Goal: Information Seeking & Learning: Learn about a topic

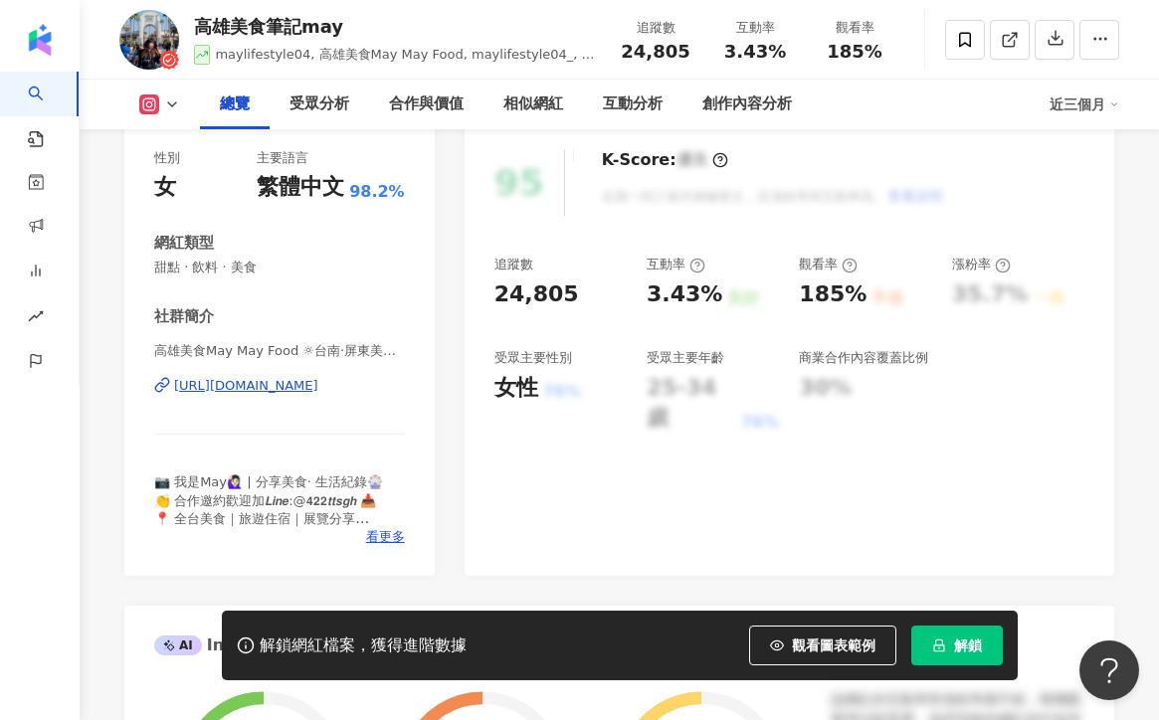
scroll to position [262, 0]
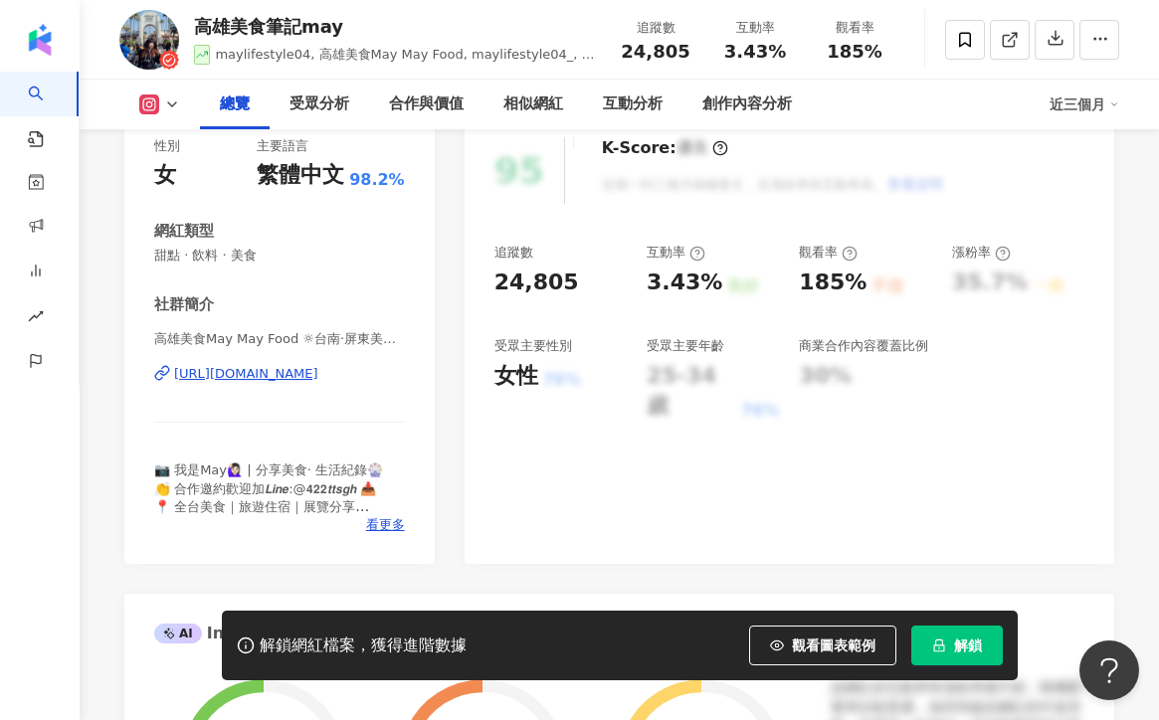
click at [318, 375] on div "https://www.instagram.com/maylifestyle04_/" at bounding box center [246, 374] width 144 height 18
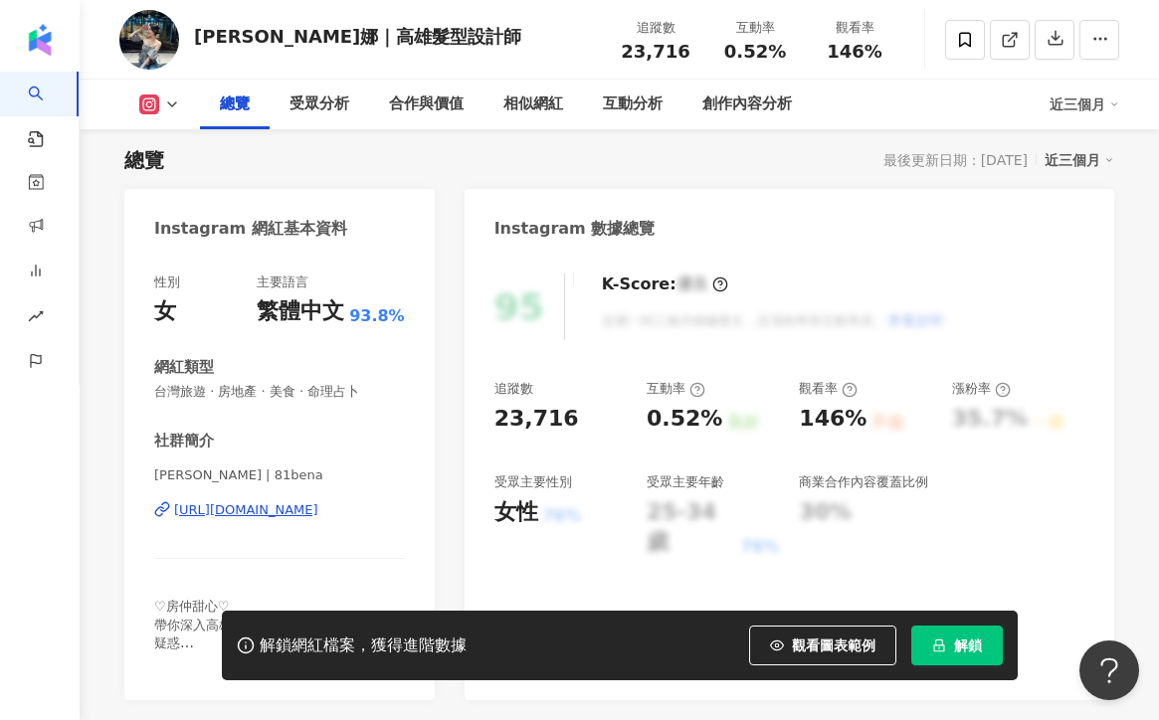
scroll to position [145, 0]
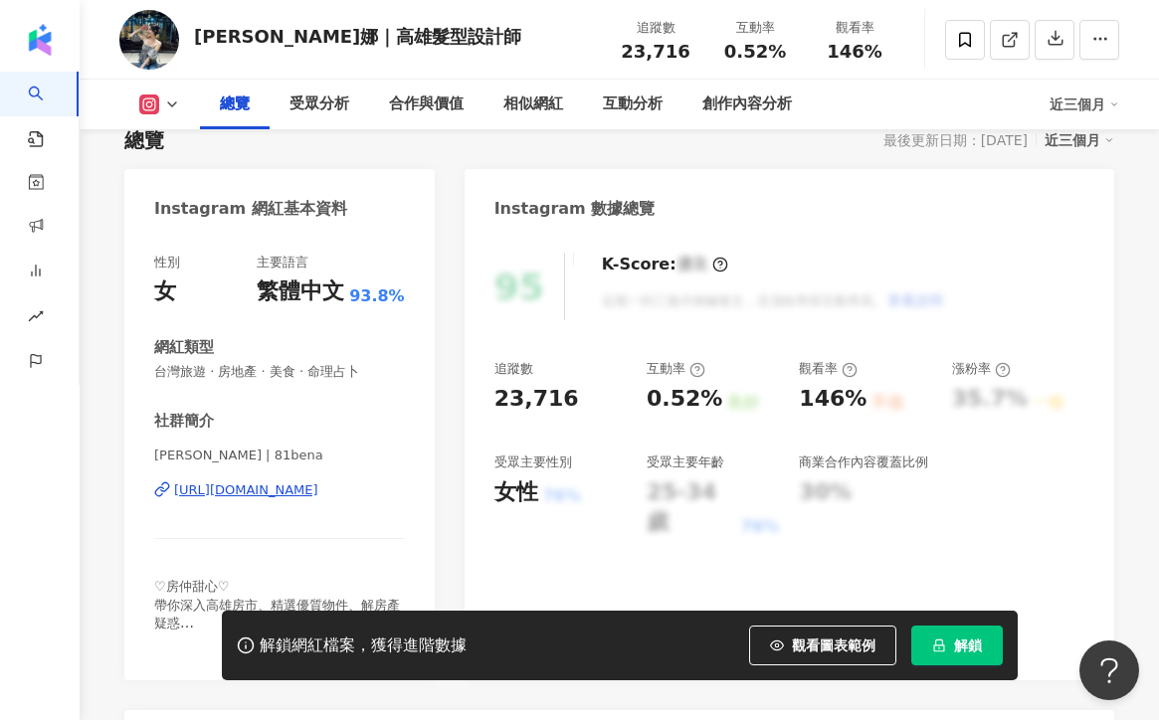
click at [318, 485] on div "https://www.instagram.com/81bena/" at bounding box center [246, 491] width 144 height 18
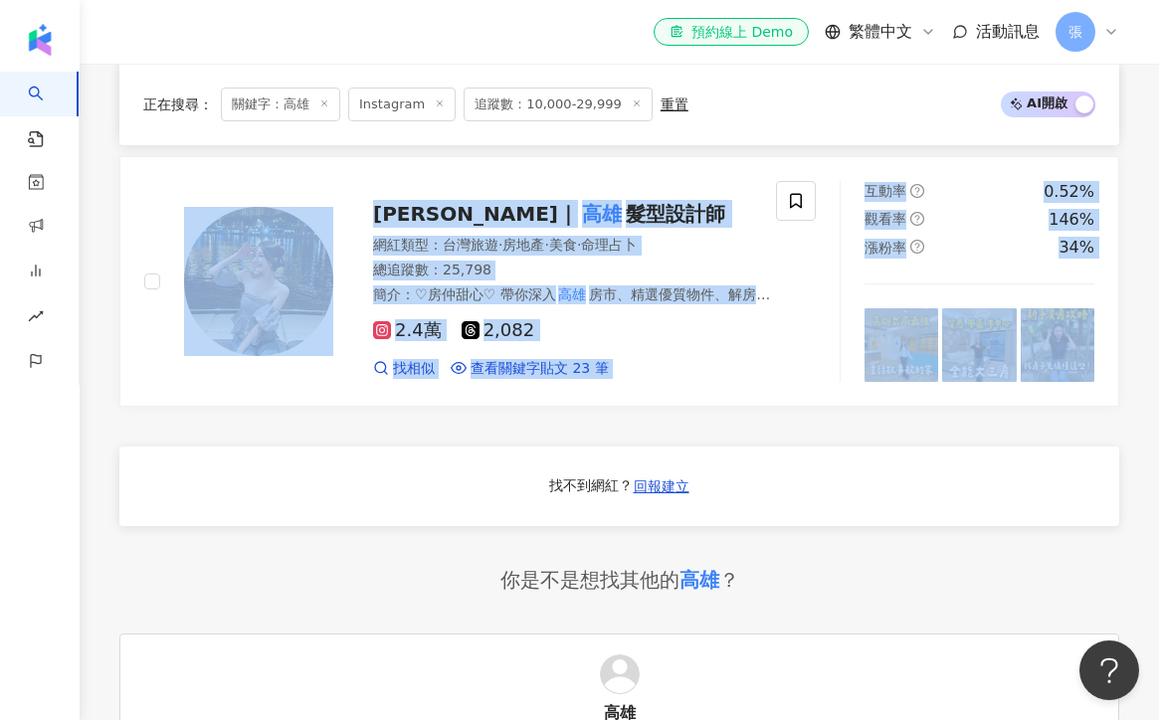
scroll to position [1468, 0]
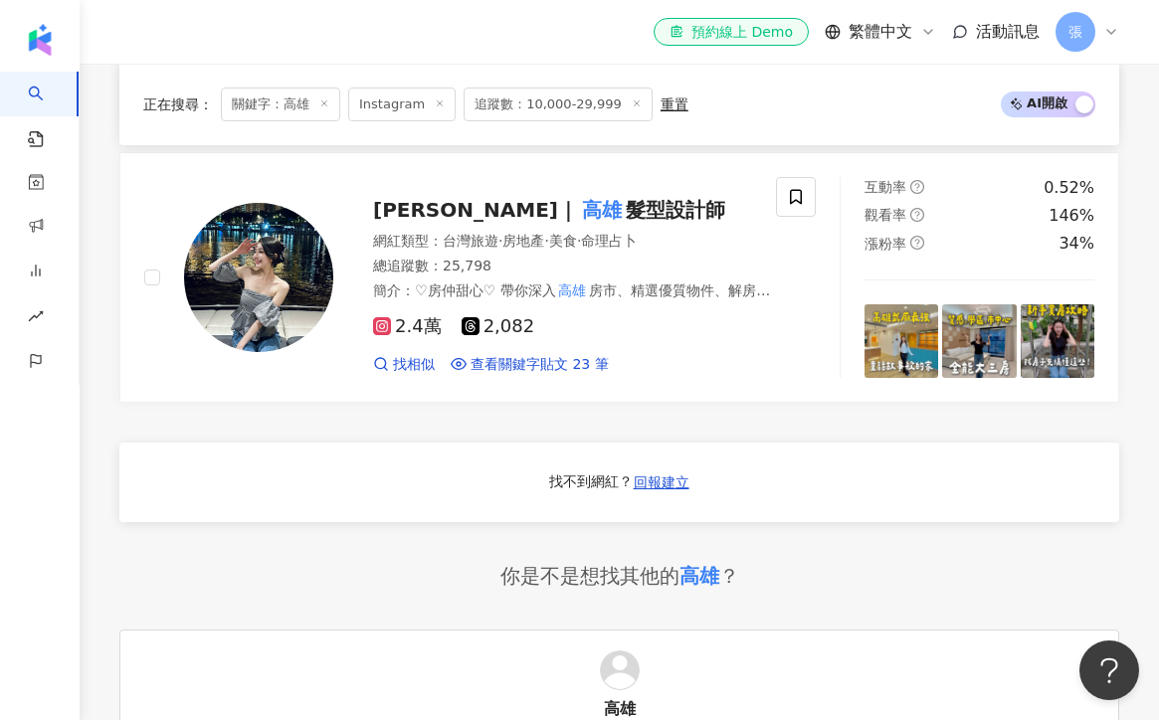
click at [728, 423] on div "高雄 小食怪｜ 高雄 美食 網紅類型 ： 飲料 · 美食 總追蹤數 ： 12,672 簡介 ： #小食跑咖 私訊我可以個人化推薦 高雄 好吃好玩😉 #台南 #…" at bounding box center [619, 236] width 1000 height 1915
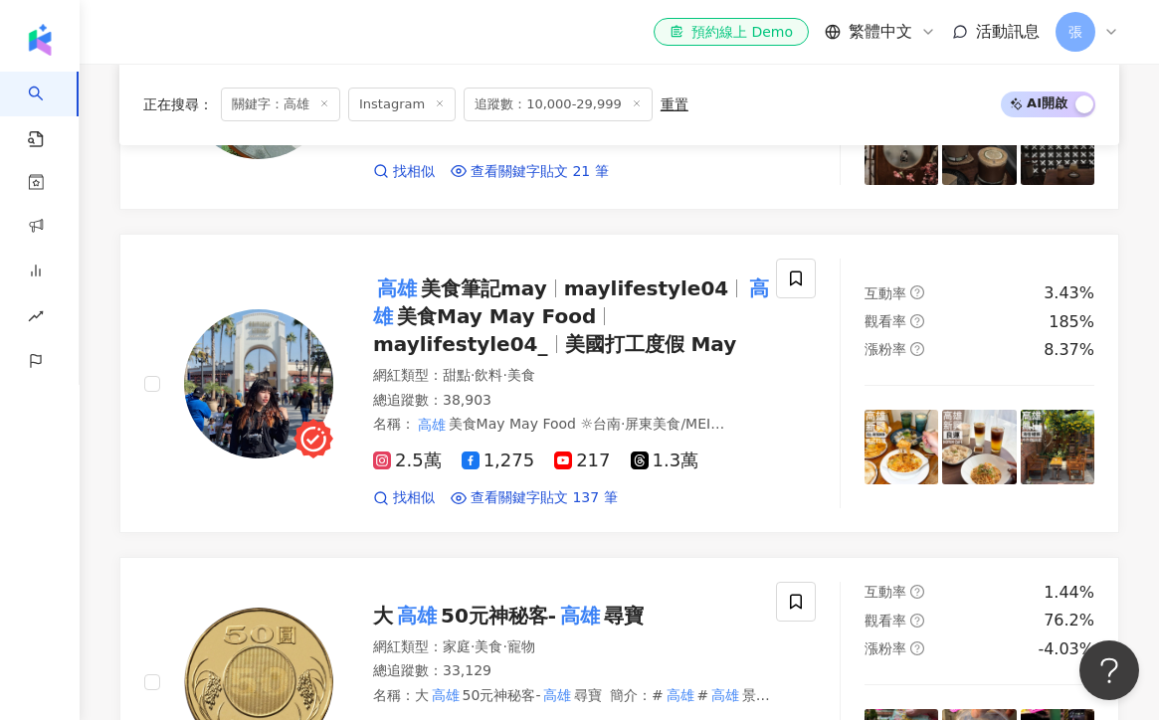
scroll to position [0, 0]
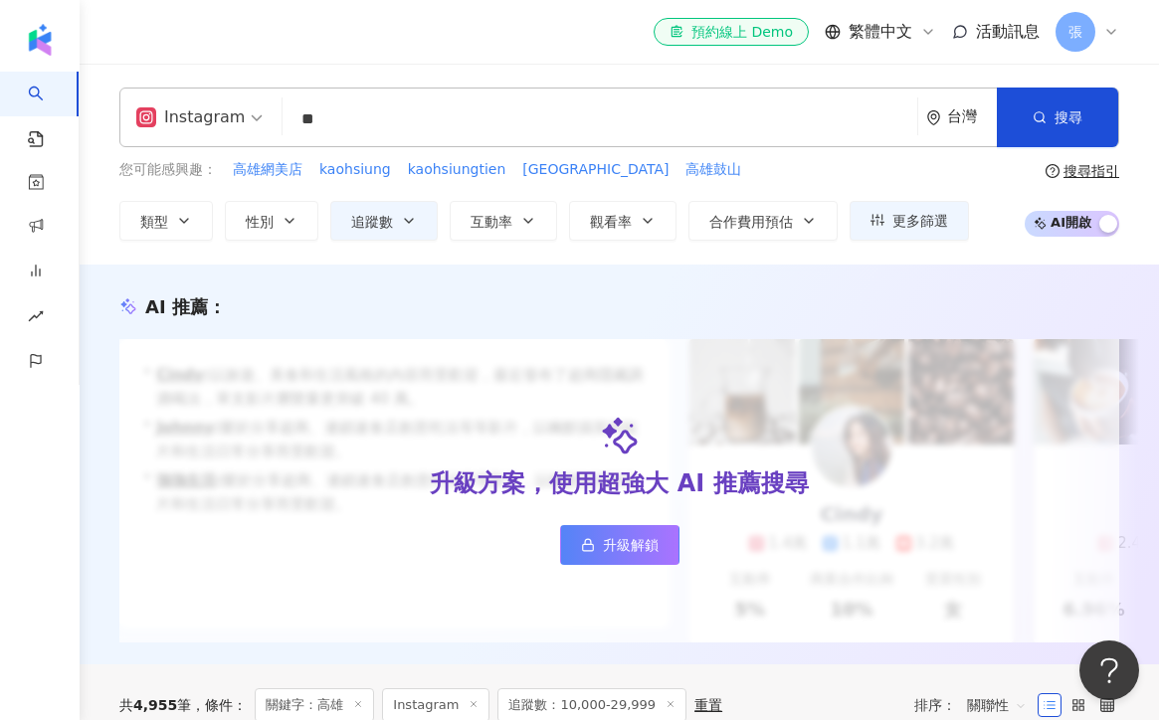
click at [373, 114] on input "**" at bounding box center [600, 120] width 619 height 38
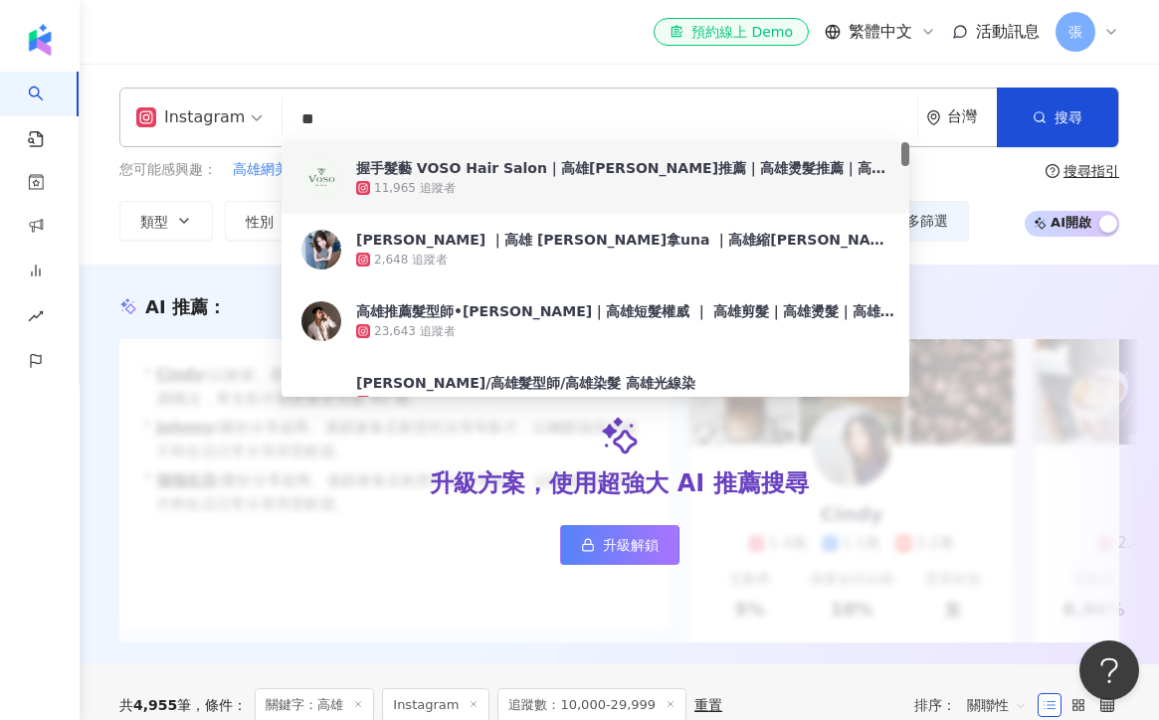
type input "*"
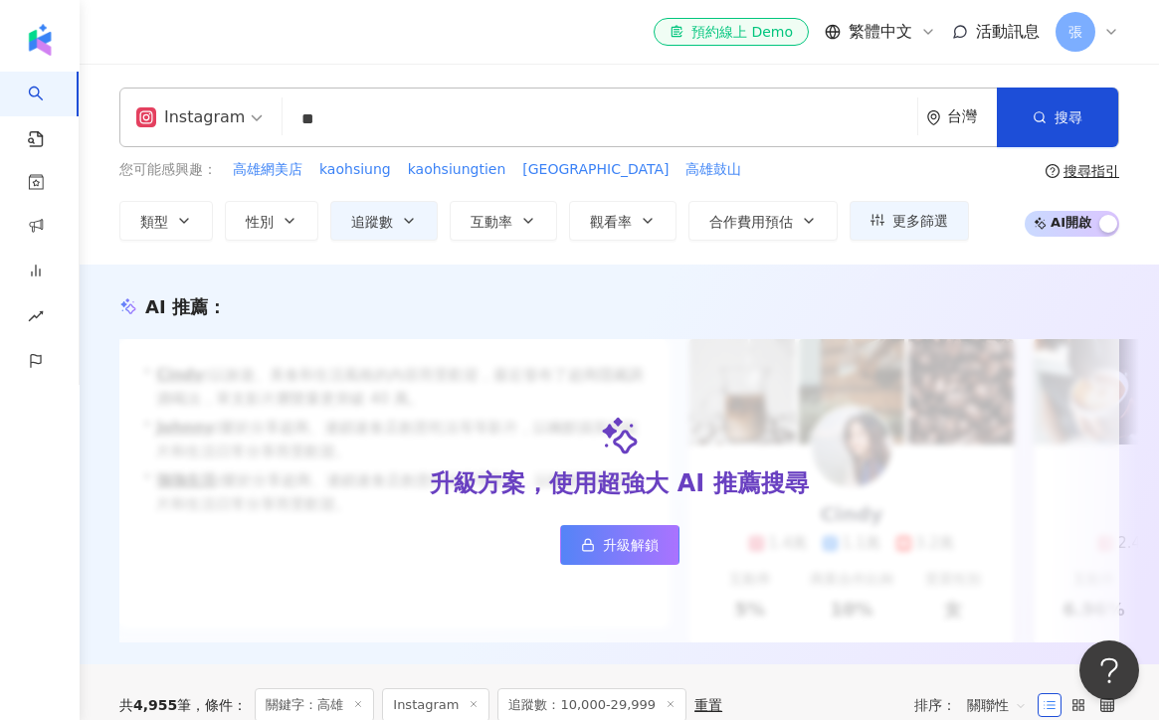
type input "*"
type input "**"
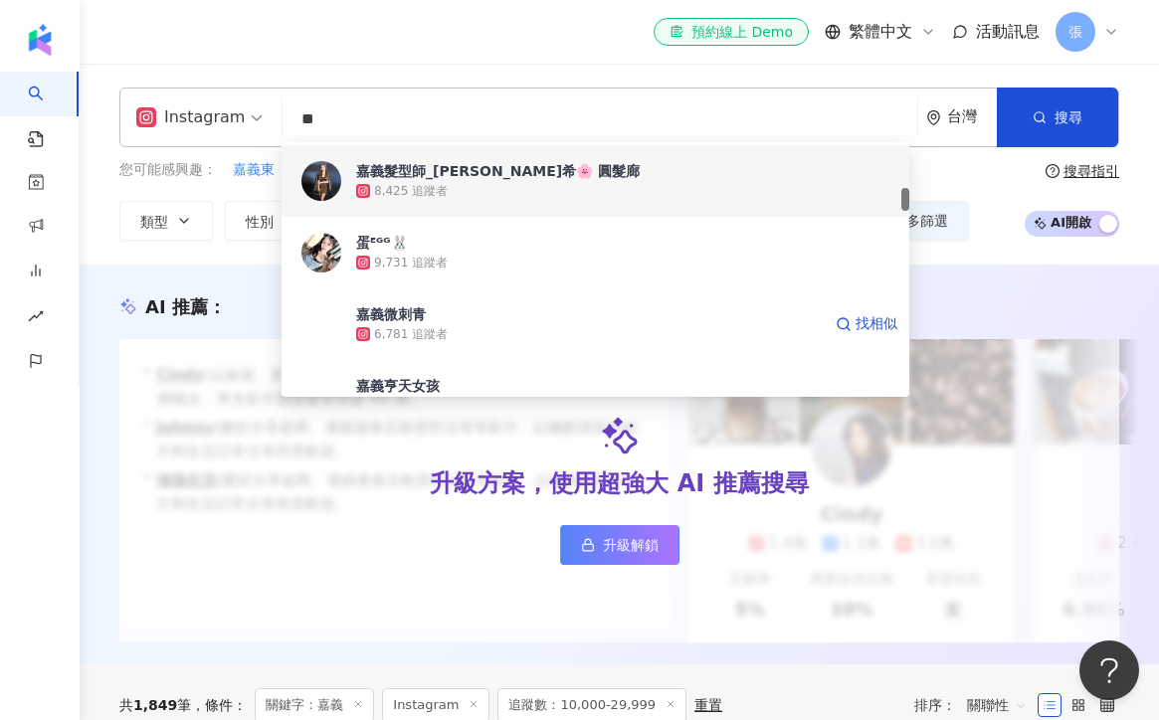
scroll to position [504, 0]
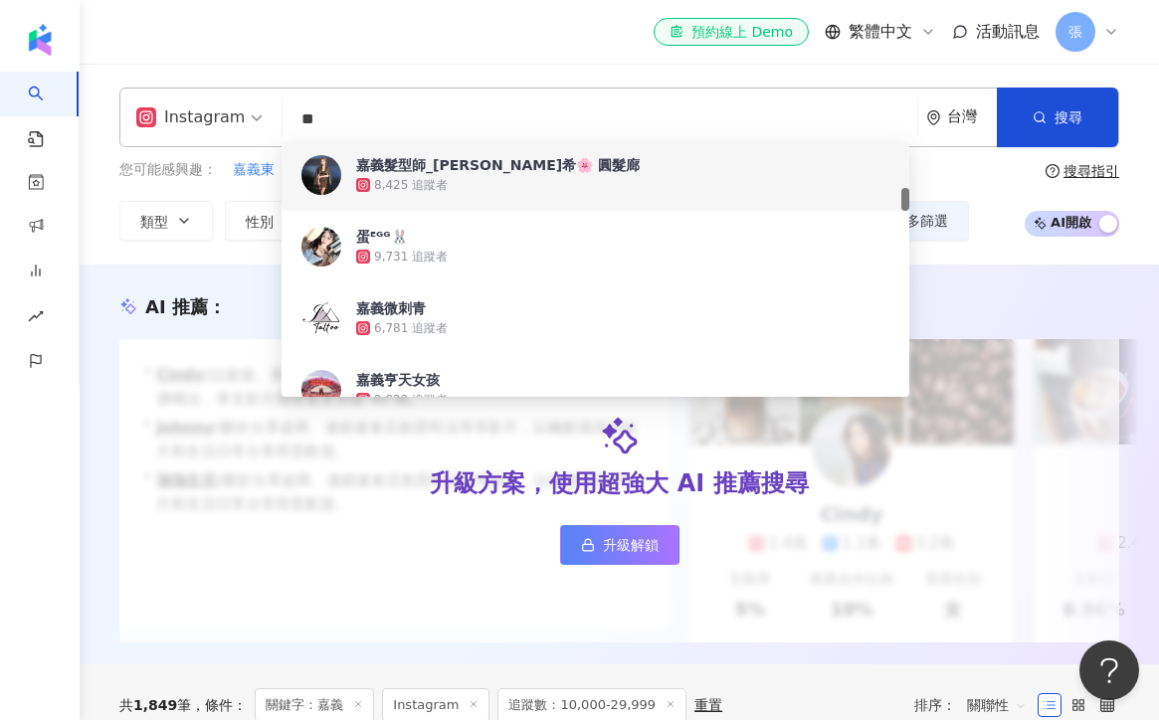
click at [458, 121] on input "**" at bounding box center [600, 120] width 619 height 38
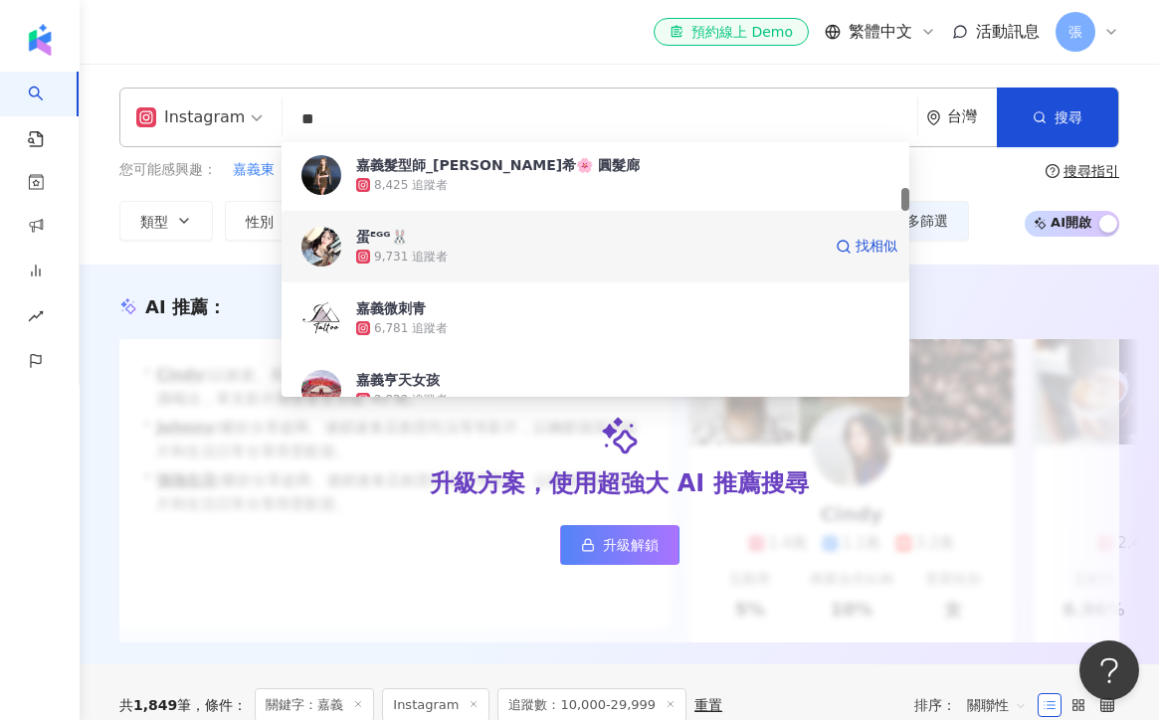
click at [319, 252] on img at bounding box center [322, 247] width 40 height 40
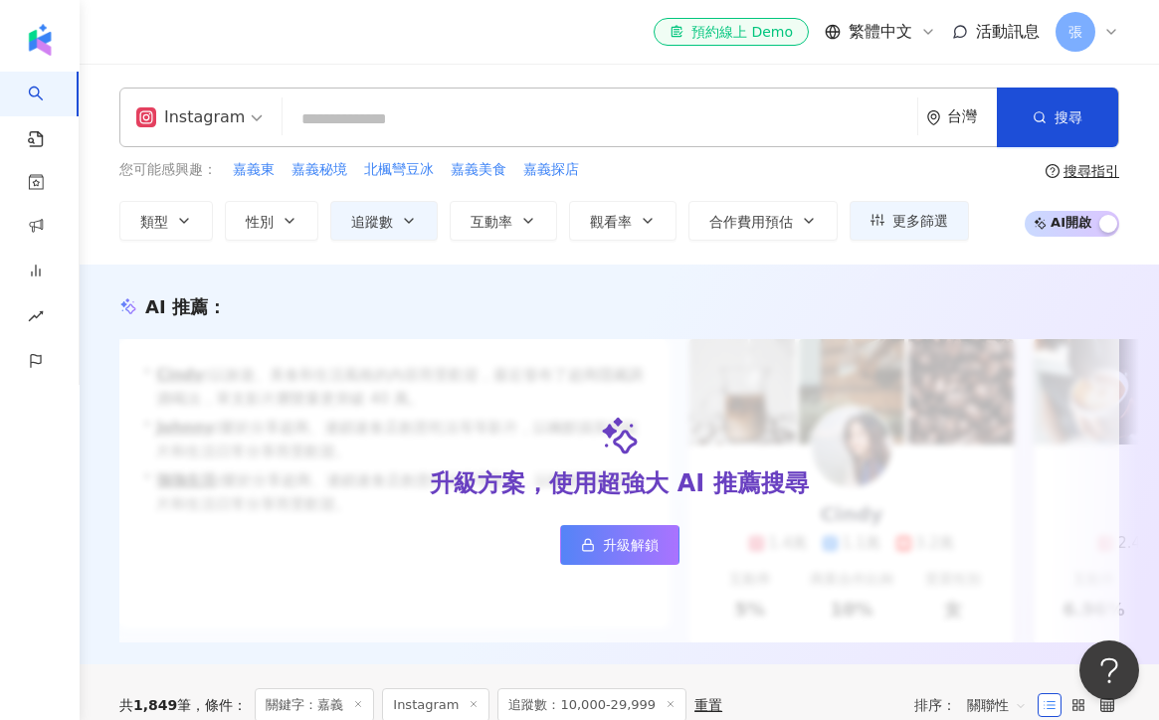
click at [331, 121] on input "search" at bounding box center [600, 120] width 619 height 38
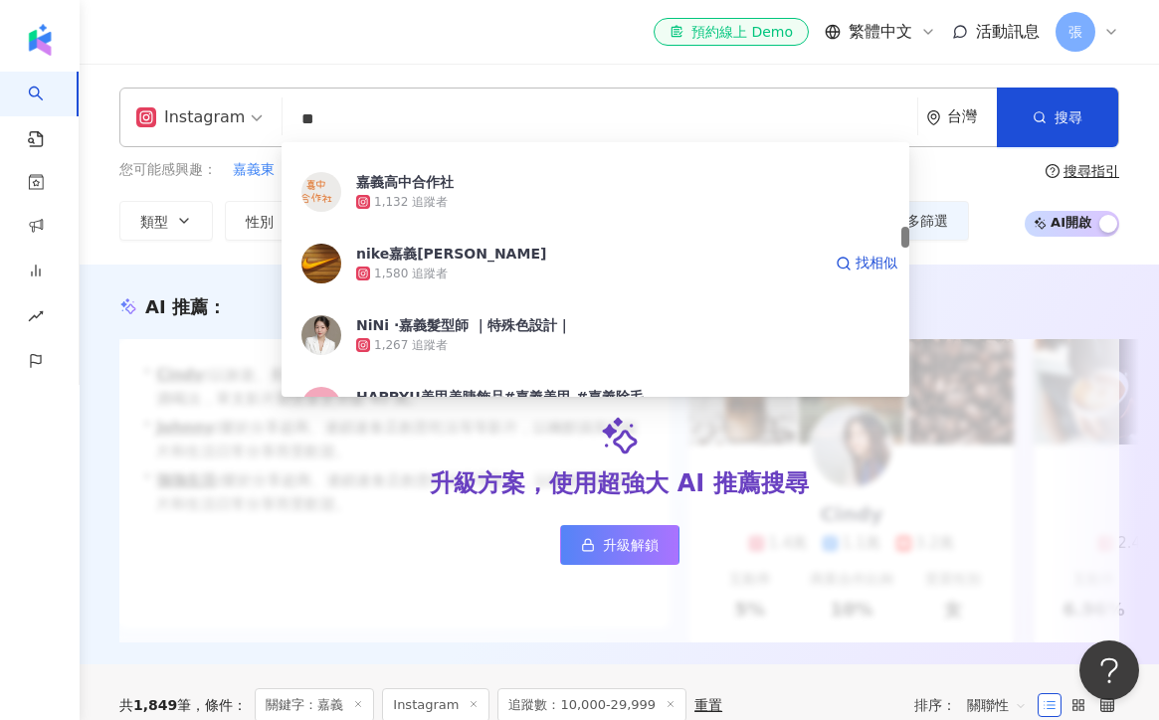
scroll to position [1013, 0]
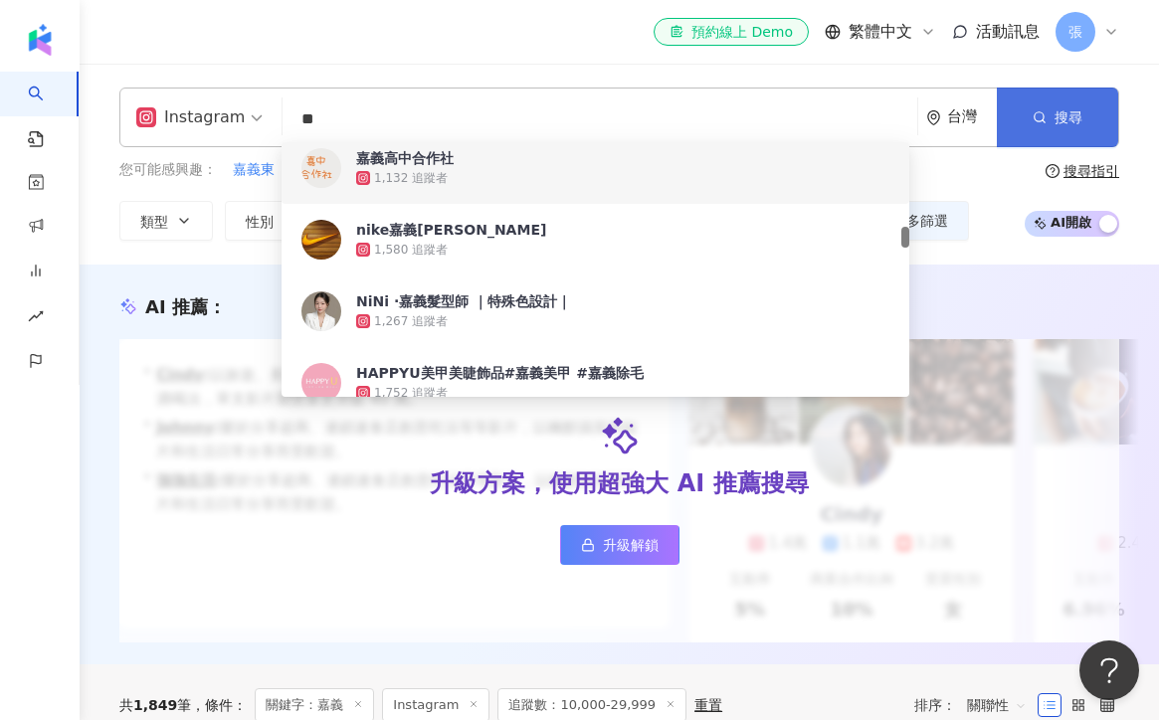
type input "**"
click at [1052, 114] on button "搜尋" at bounding box center [1057, 118] width 121 height 60
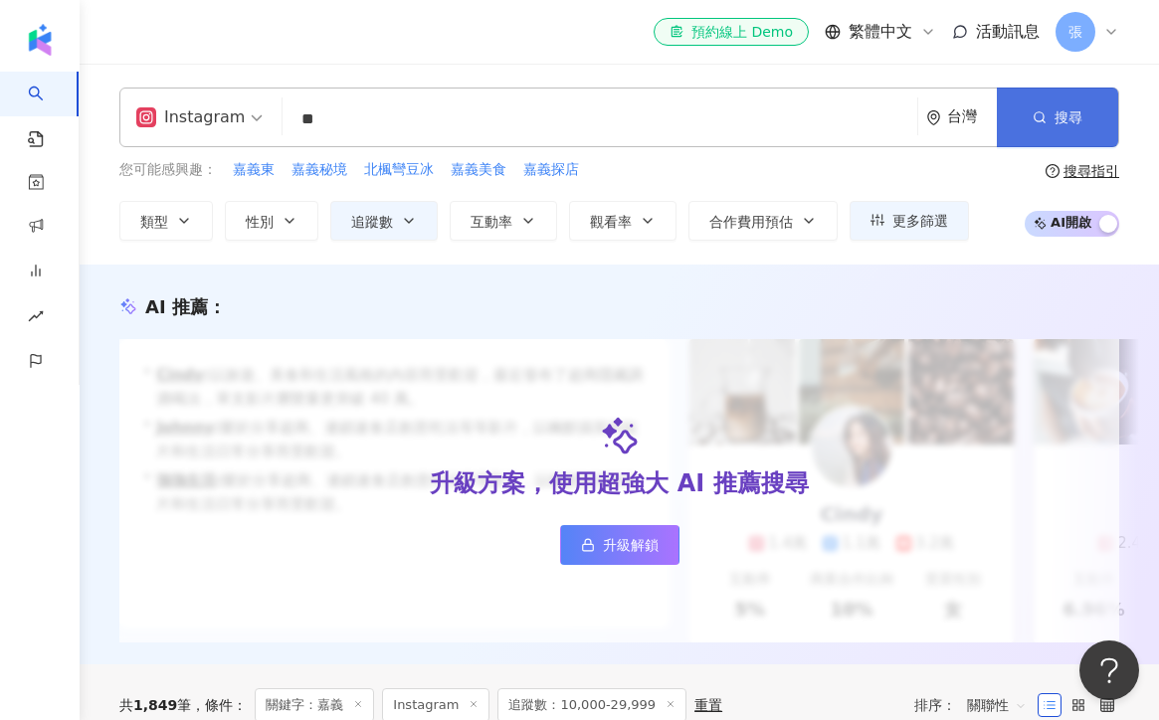
click at [1050, 112] on button "搜尋" at bounding box center [1057, 118] width 121 height 60
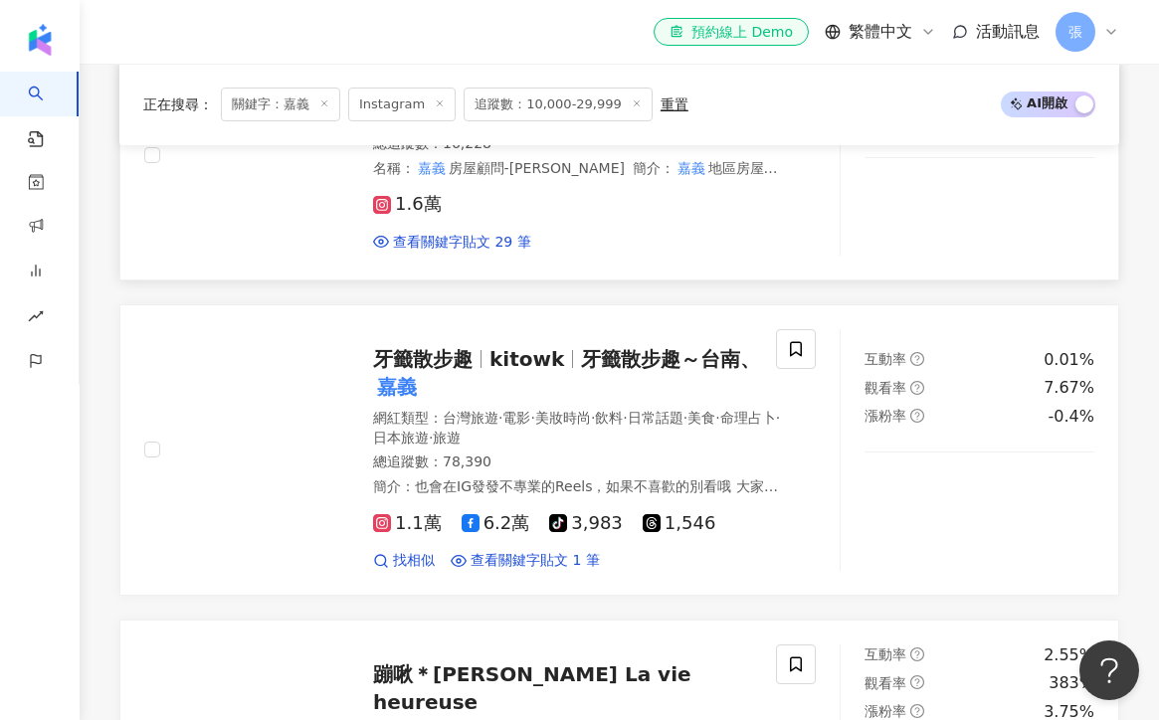
scroll to position [710, 0]
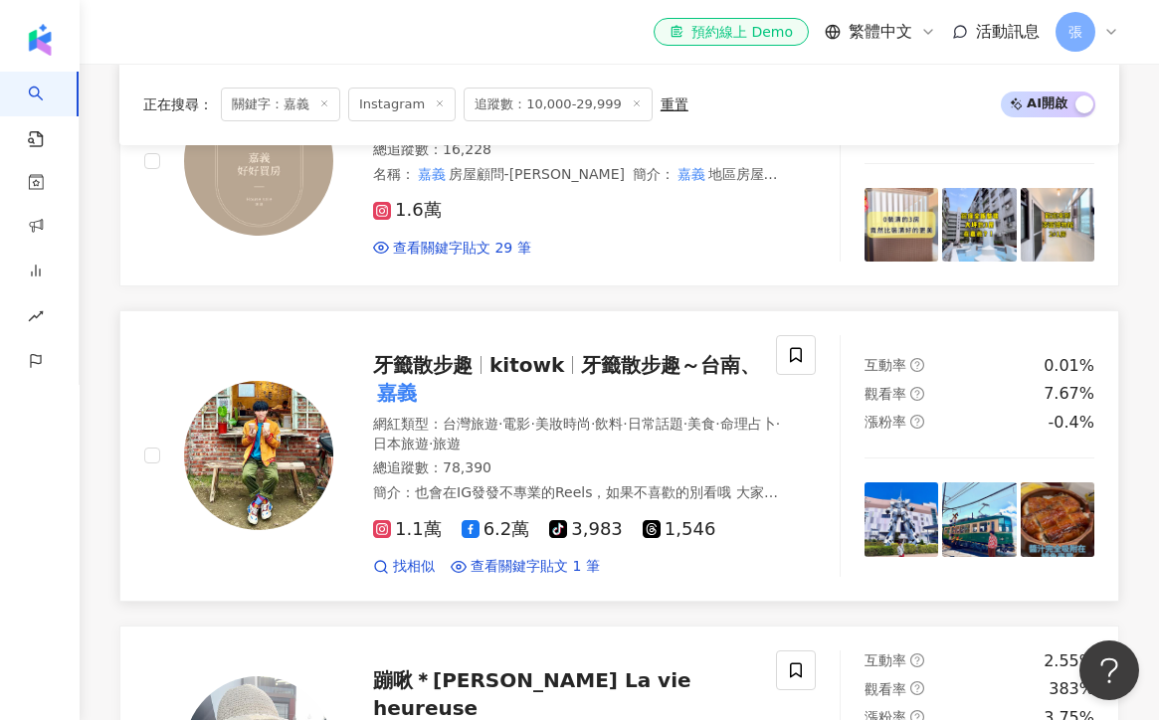
click at [605, 384] on div "牙籤散步趣 kitowk 牙籤散步趣～台南、 嘉義" at bounding box center [577, 379] width 409 height 56
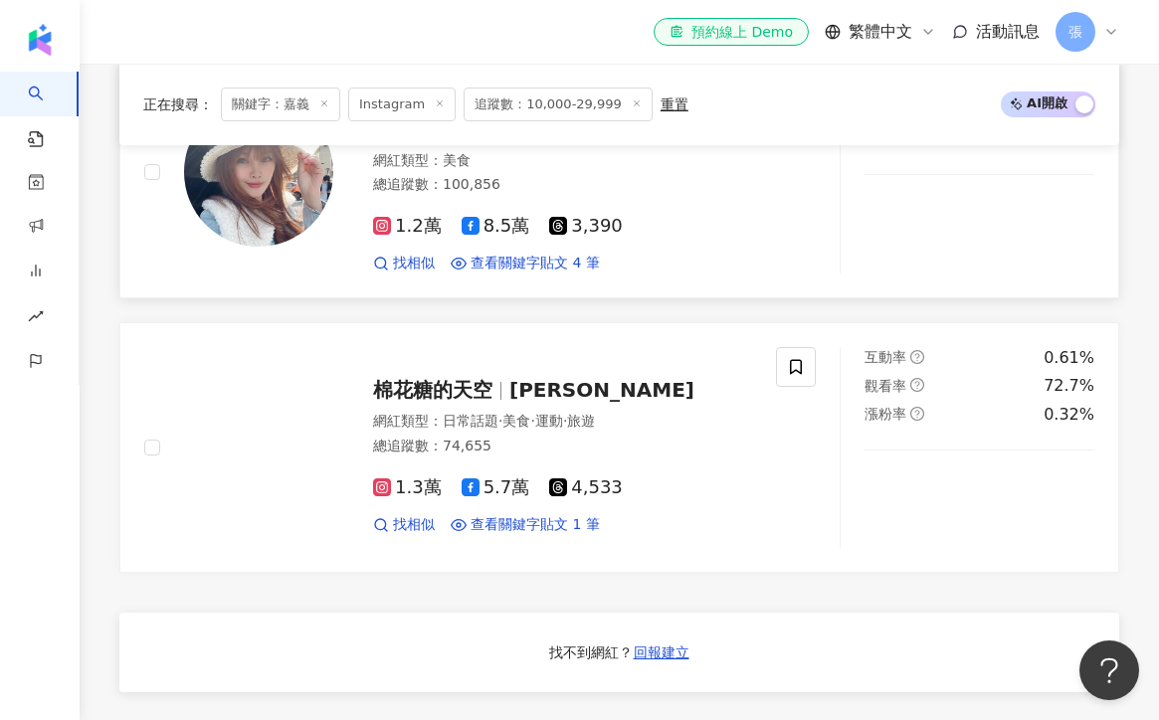
scroll to position [1307, 0]
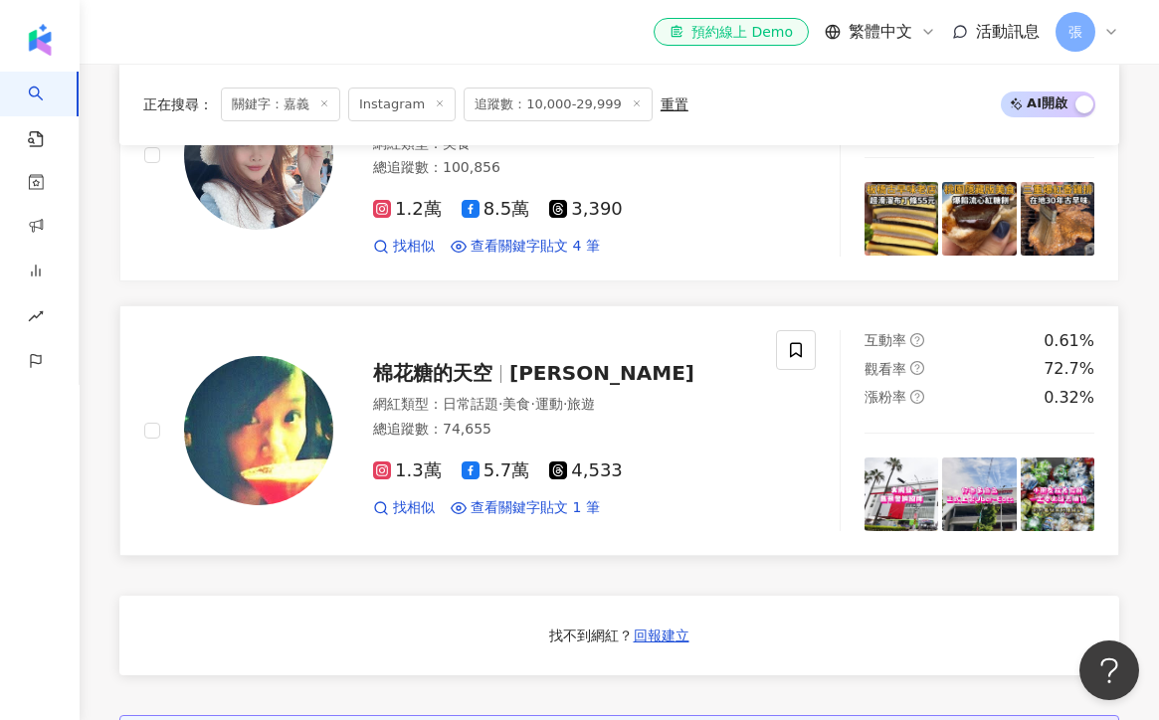
click at [559, 368] on span "黃敏敏" at bounding box center [601, 373] width 185 height 24
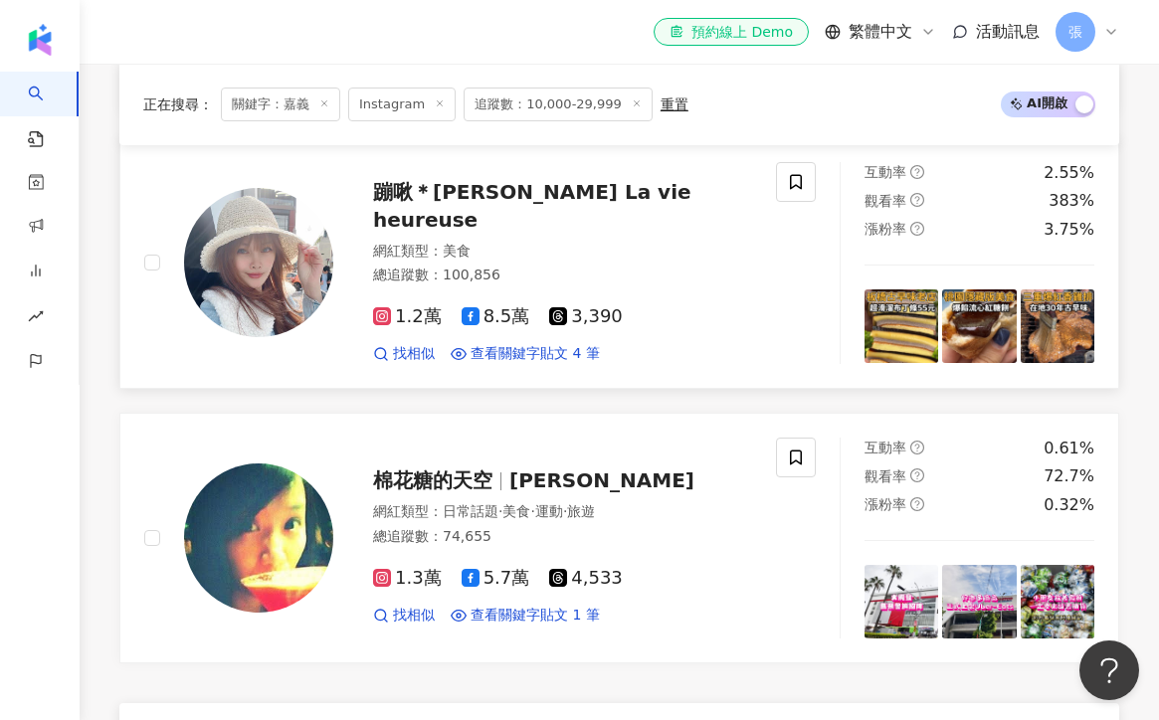
click at [561, 215] on span "蹦啾＊謝蘿莉 La vie heureuse" at bounding box center [532, 206] width 318 height 52
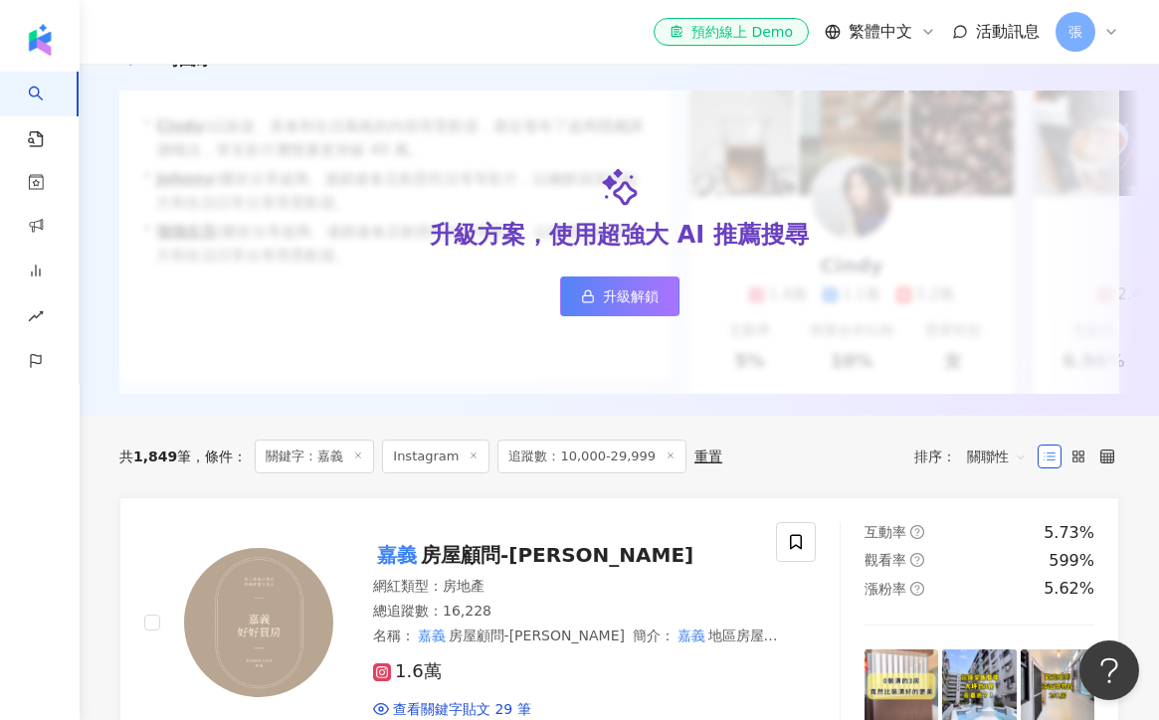
scroll to position [0, 0]
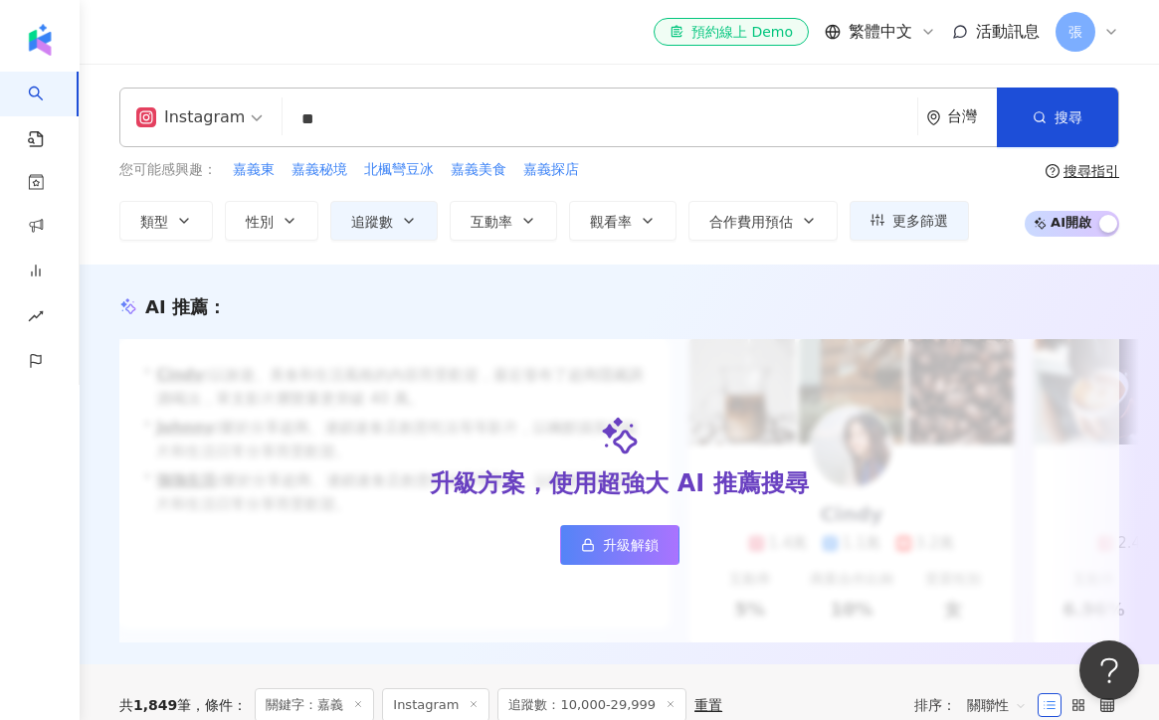
click at [461, 116] on input "**" at bounding box center [600, 120] width 619 height 38
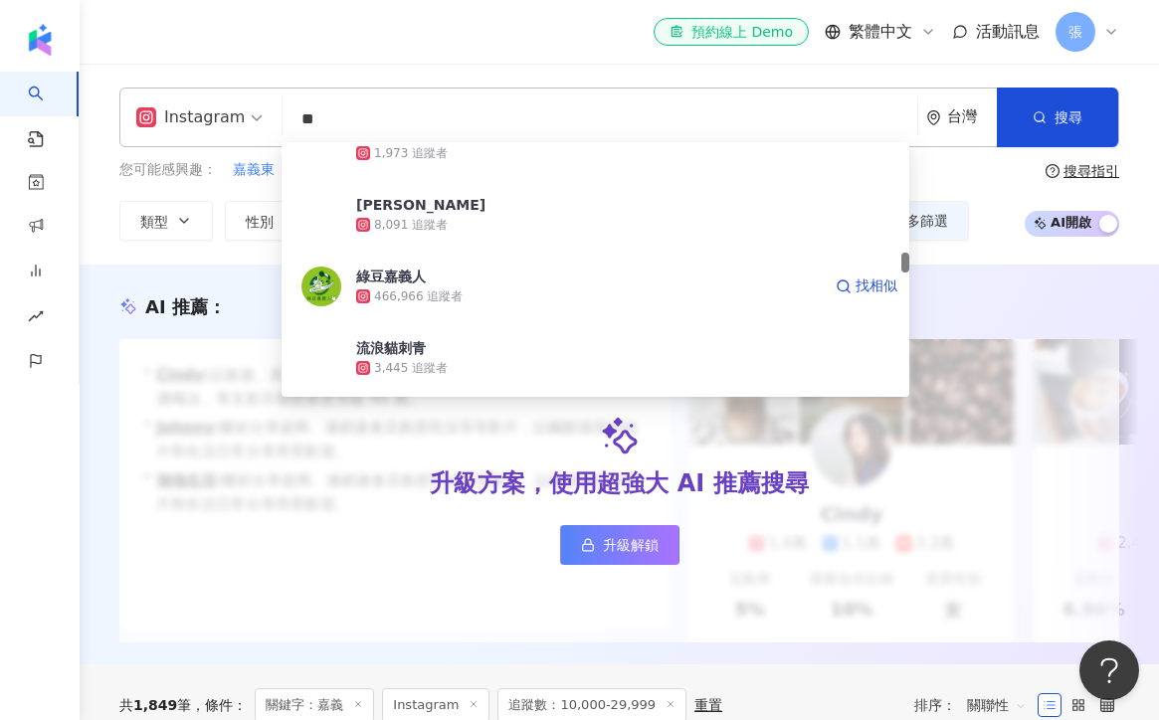
scroll to position [1365, 0]
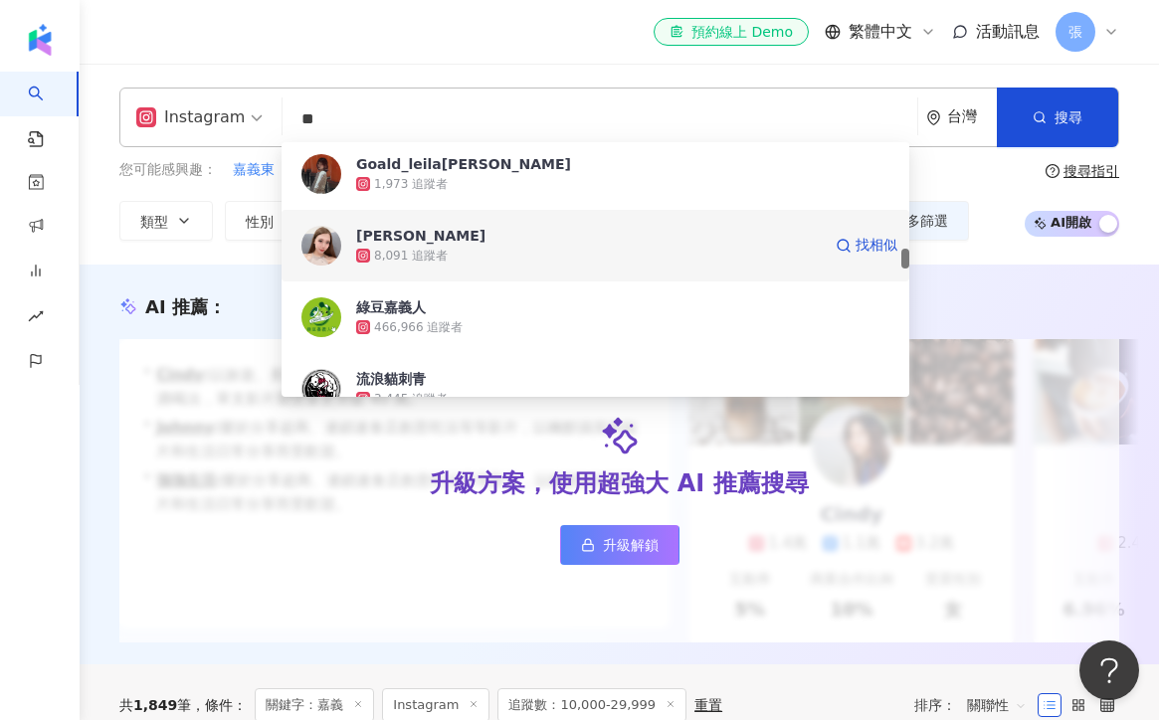
click at [381, 235] on div "𝒦𝒶𝓉𝑒" at bounding box center [420, 236] width 129 height 20
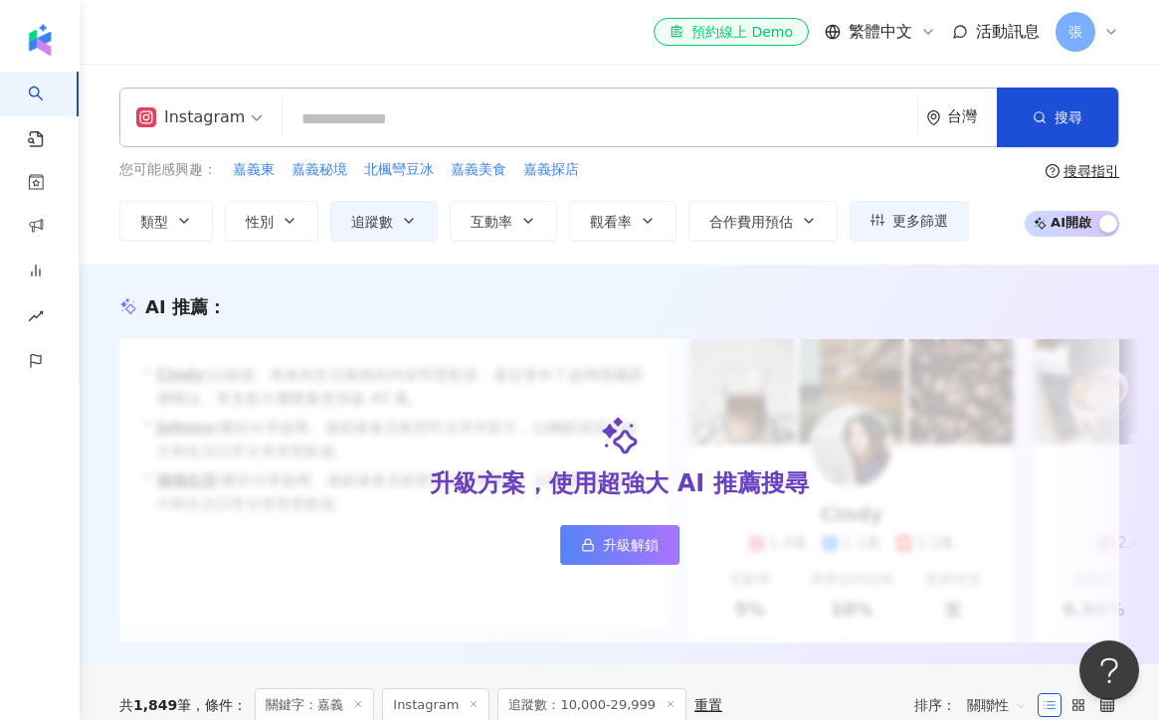
click at [336, 114] on input "search" at bounding box center [600, 120] width 619 height 38
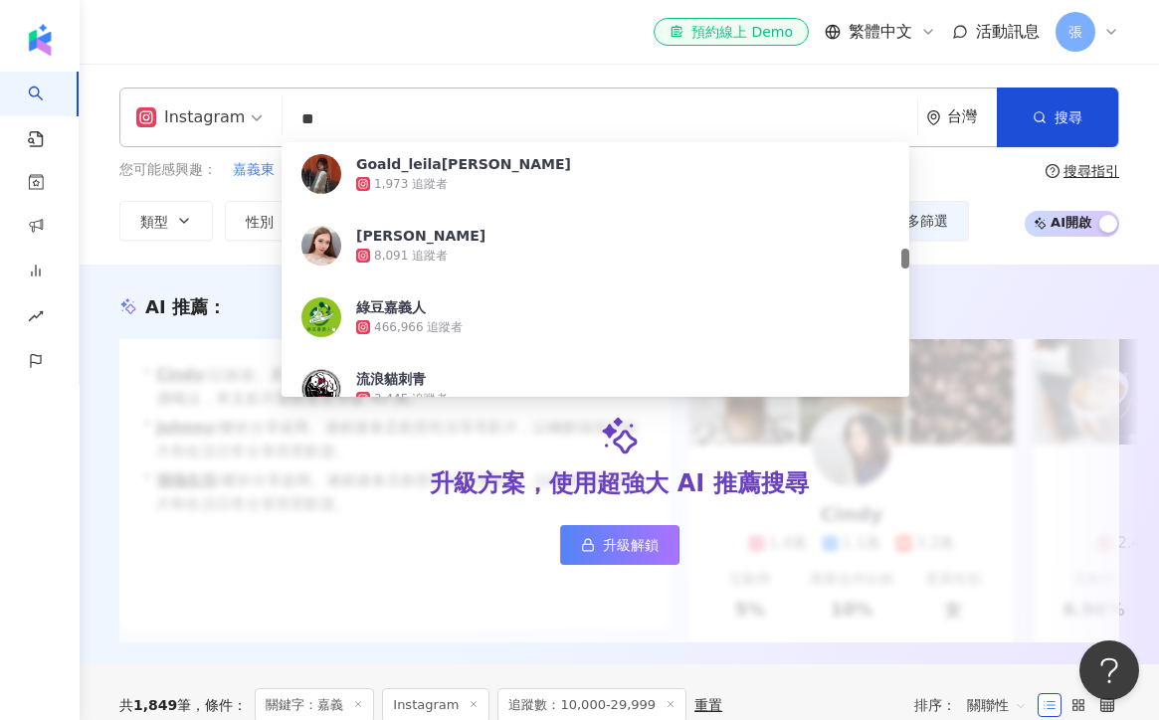
type input "*"
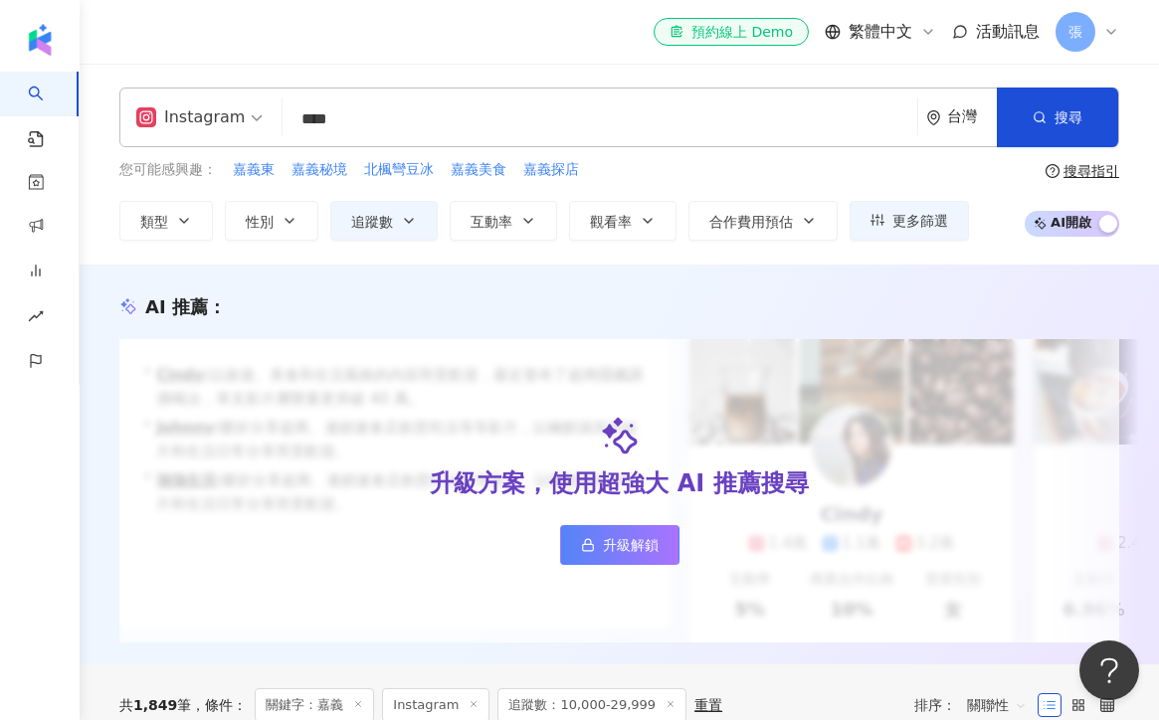
scroll to position [0, 0]
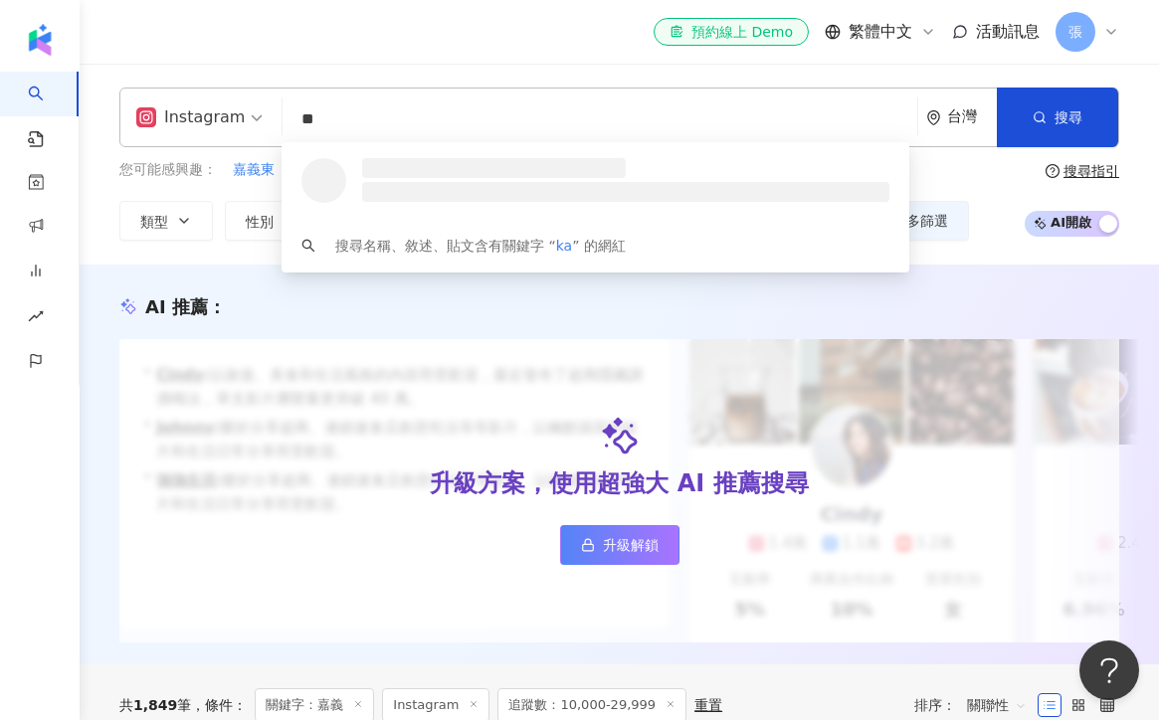
type input "*"
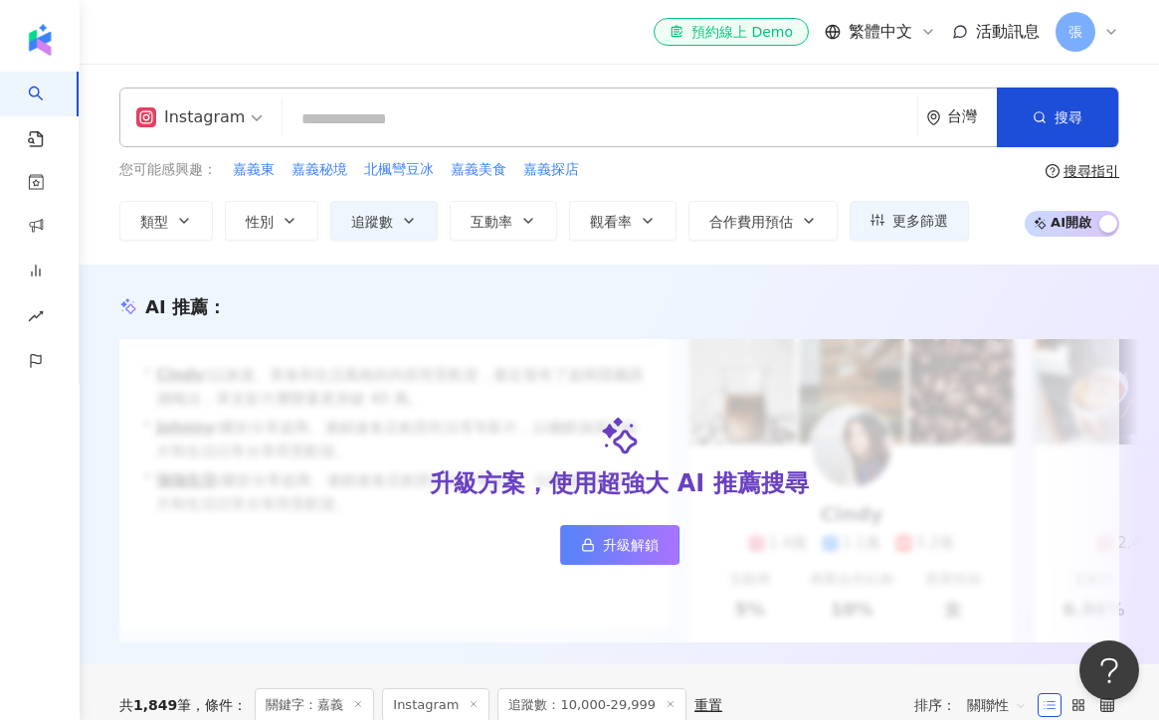
type input "*"
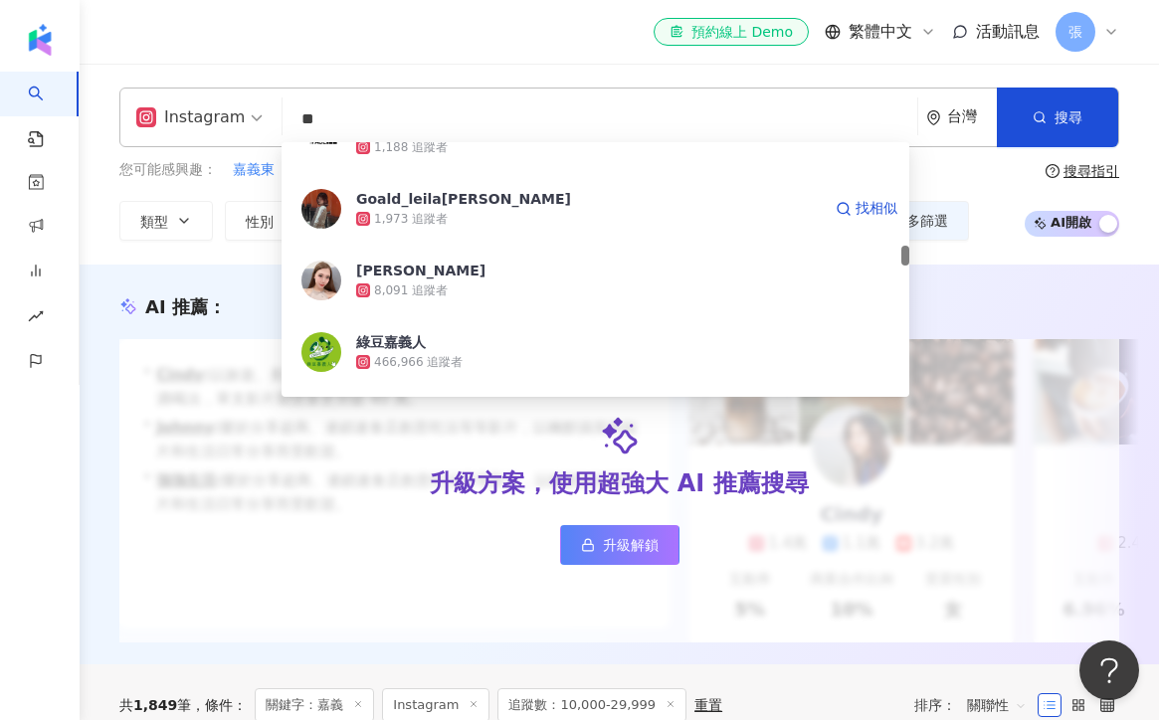
scroll to position [1362, 0]
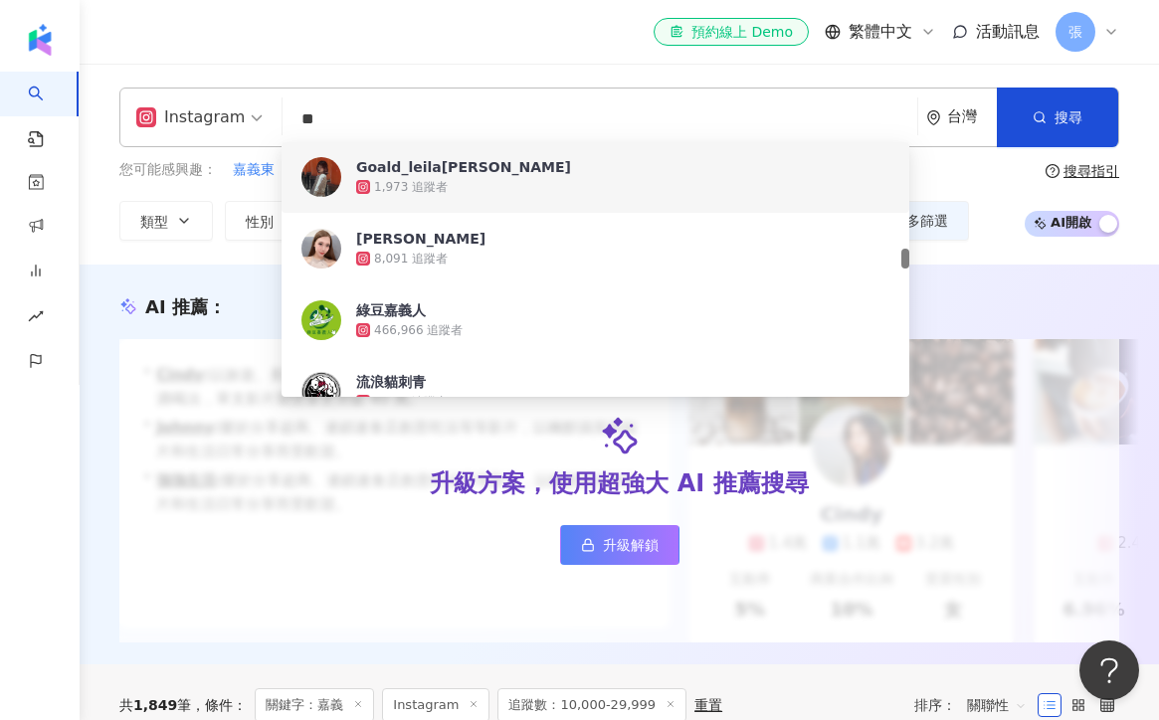
type input "*"
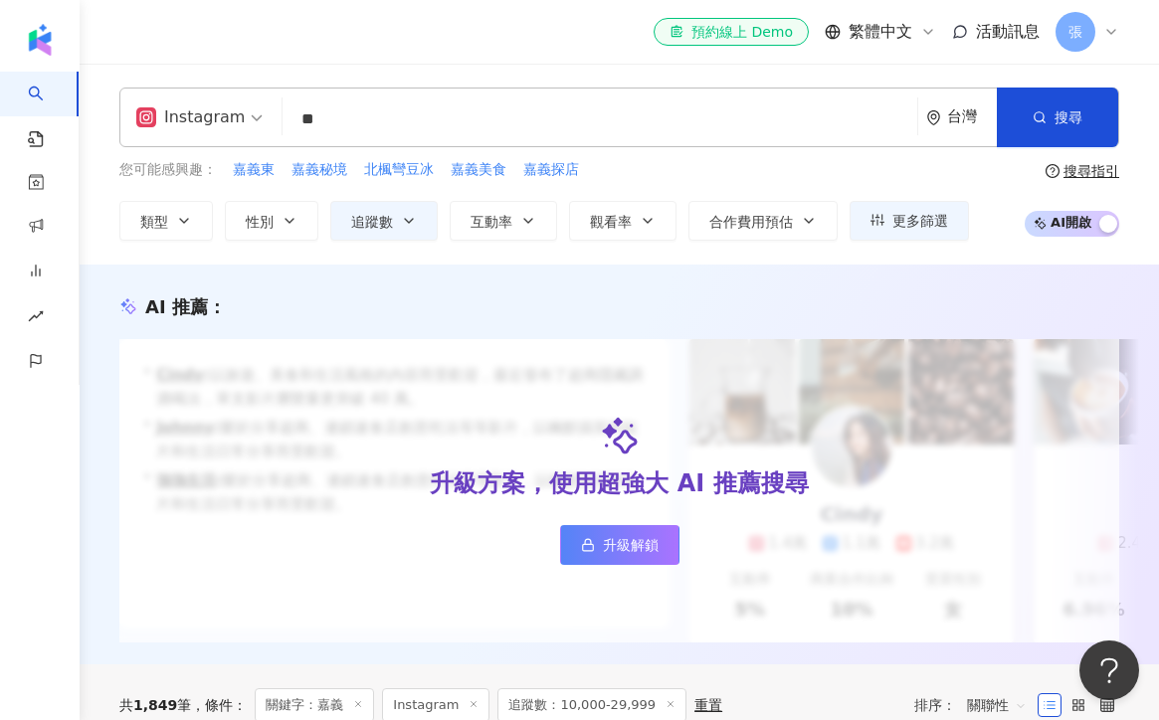
scroll to position [0, 0]
click at [361, 119] on input "**" at bounding box center [600, 120] width 619 height 38
click at [401, 126] on input "**" at bounding box center [600, 120] width 619 height 38
type input "*"
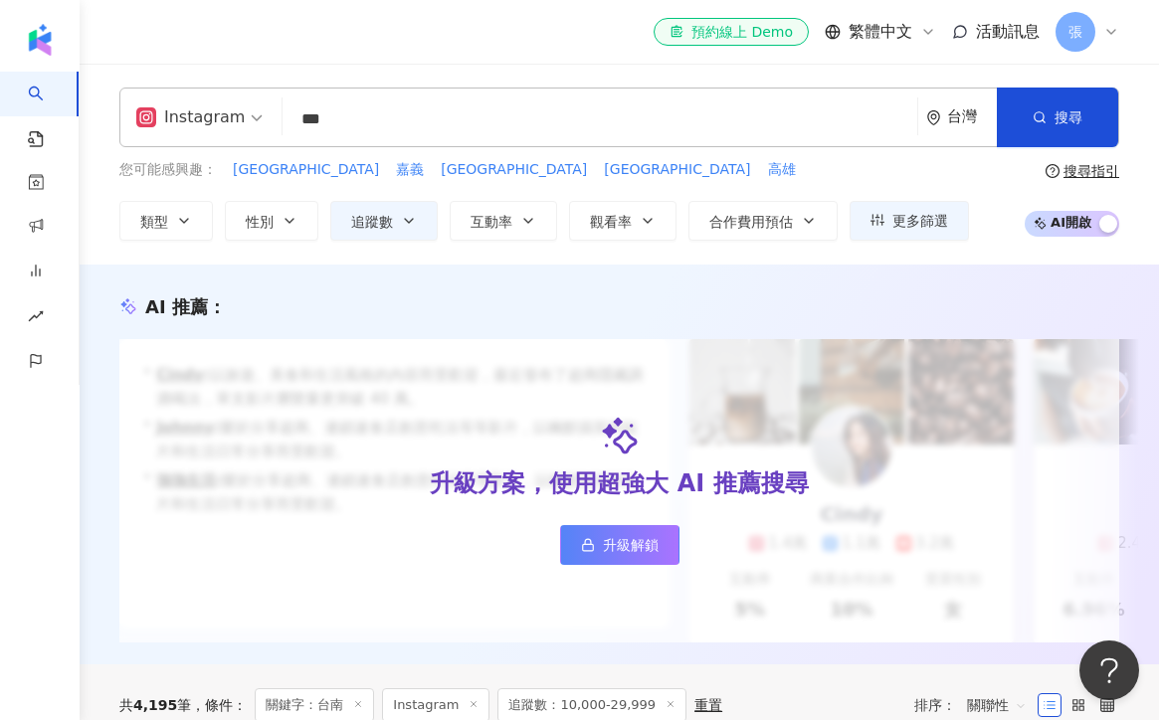
type input "**"
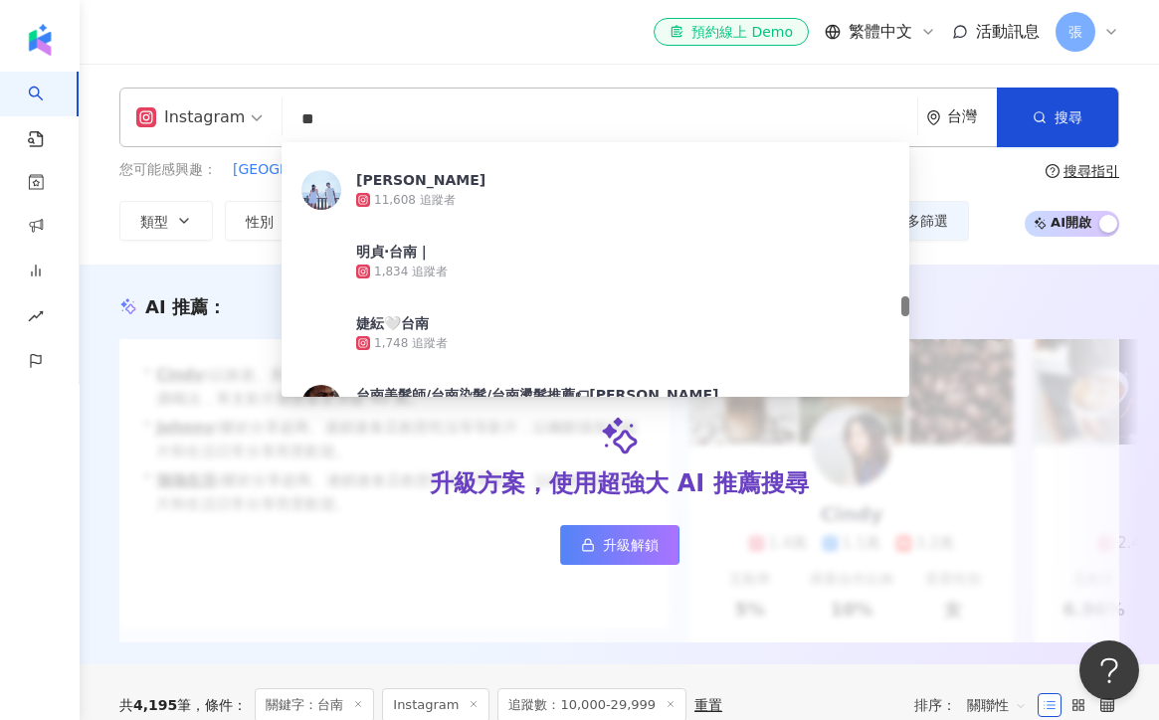
scroll to position [2202, 0]
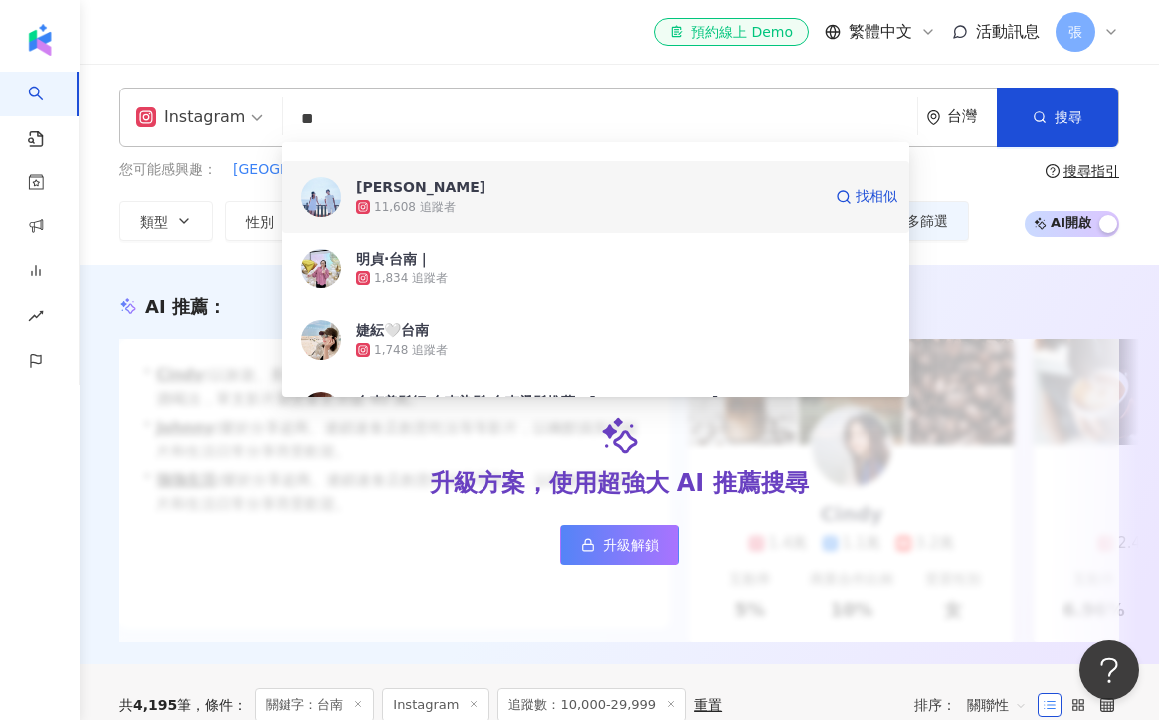
click at [331, 193] on img at bounding box center [322, 197] width 40 height 40
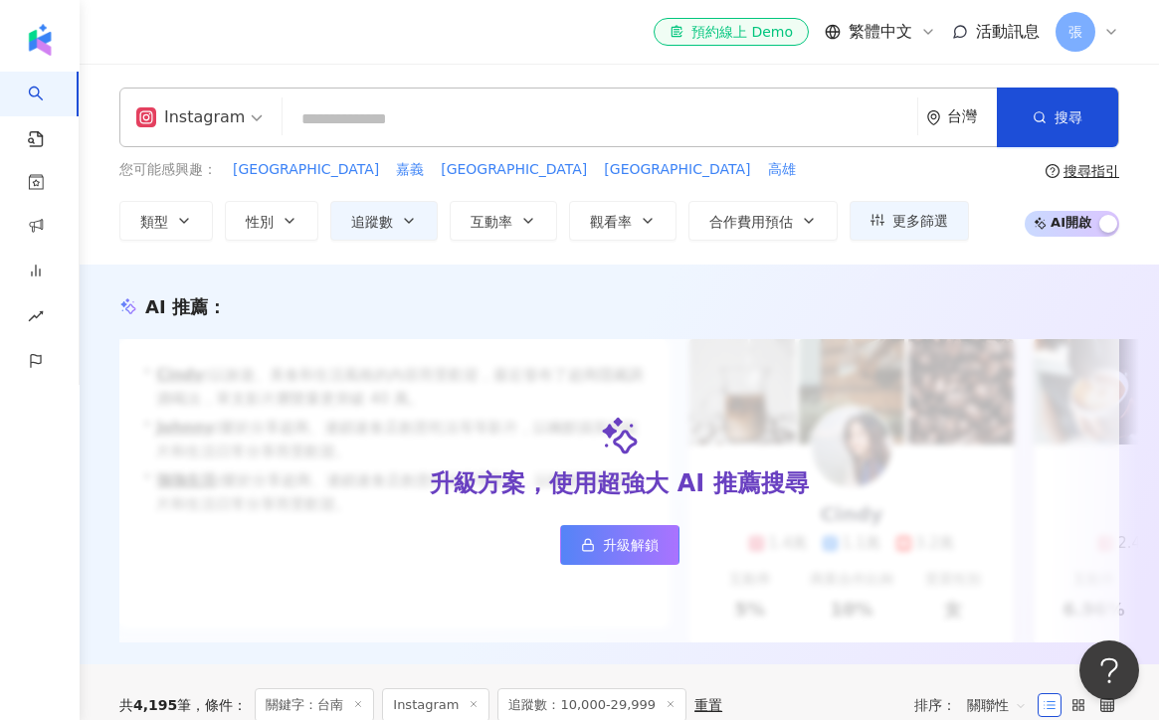
click at [350, 117] on input "search" at bounding box center [600, 120] width 619 height 38
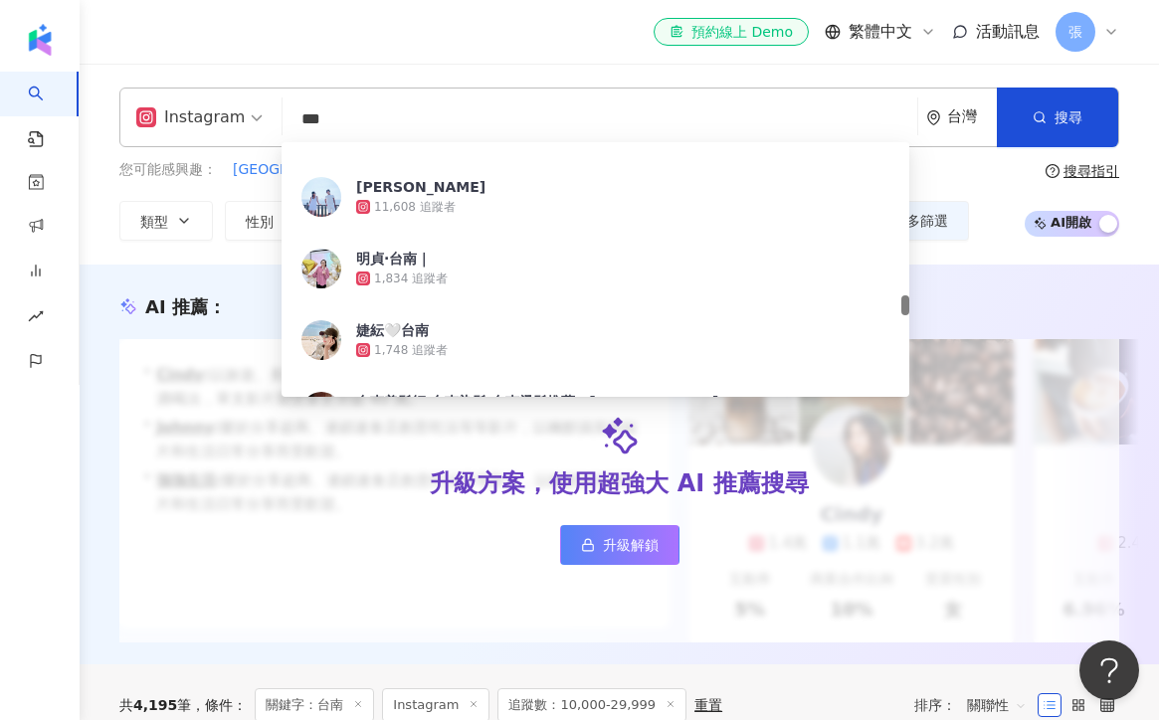
type input "**"
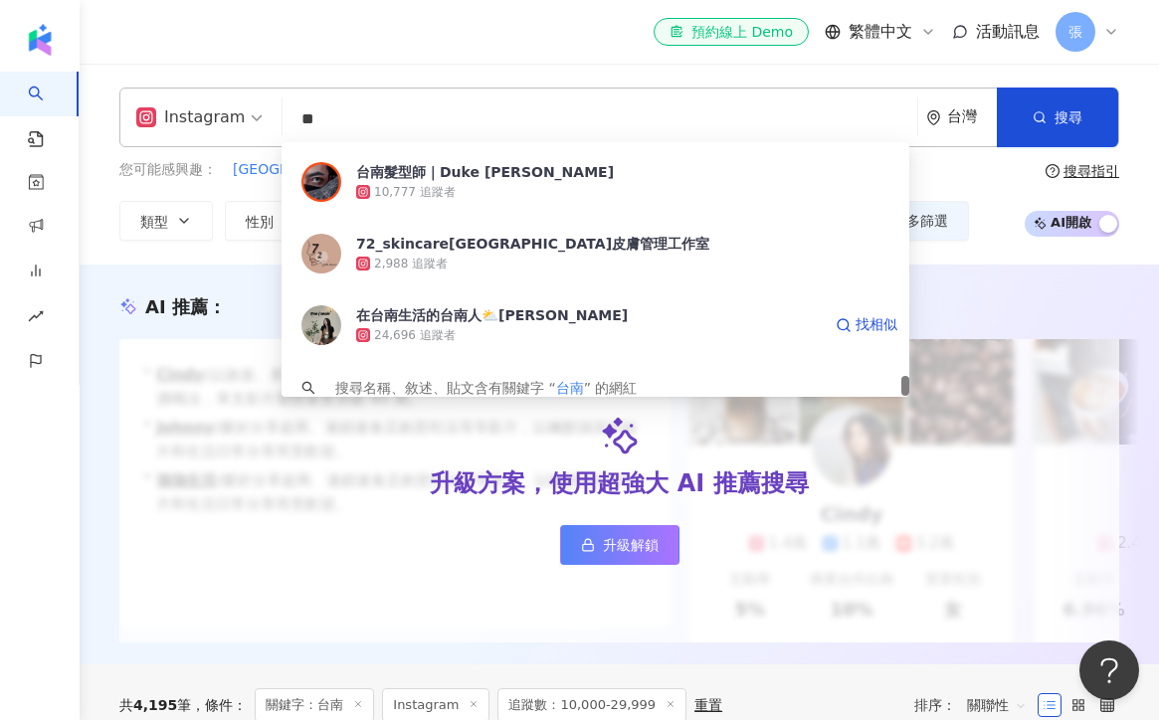
scroll to position [4098, 0]
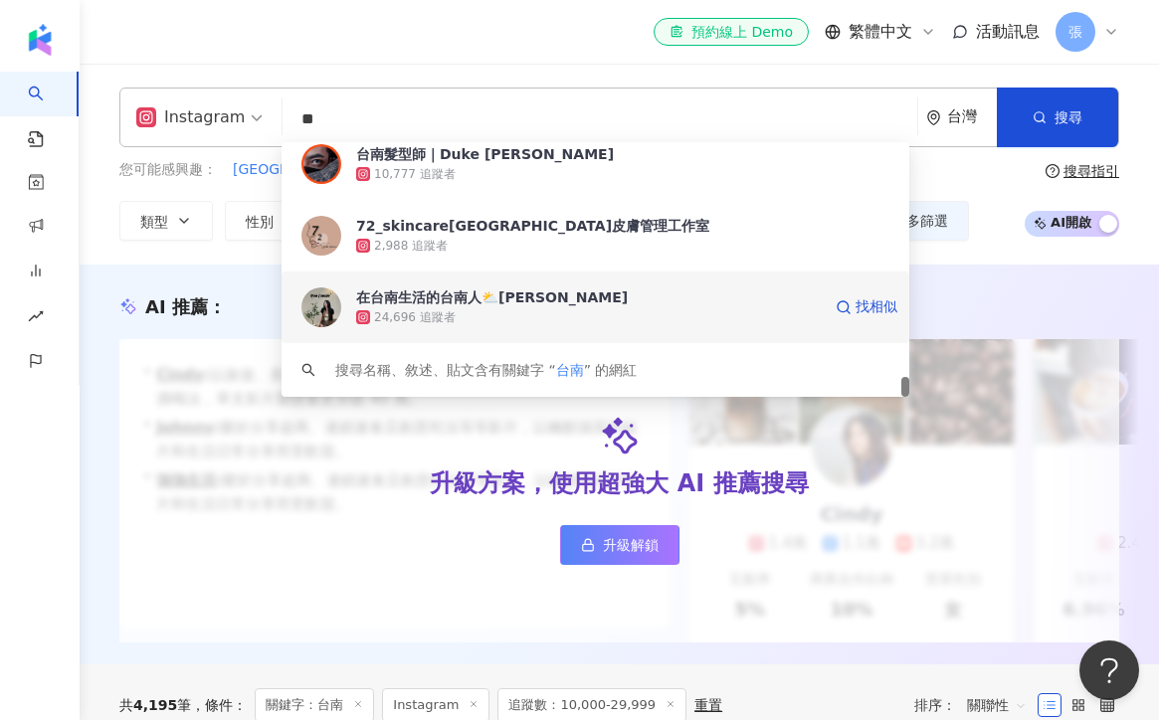
click at [462, 302] on div "在台南生活的台南人⛅️郭仔" at bounding box center [492, 298] width 272 height 20
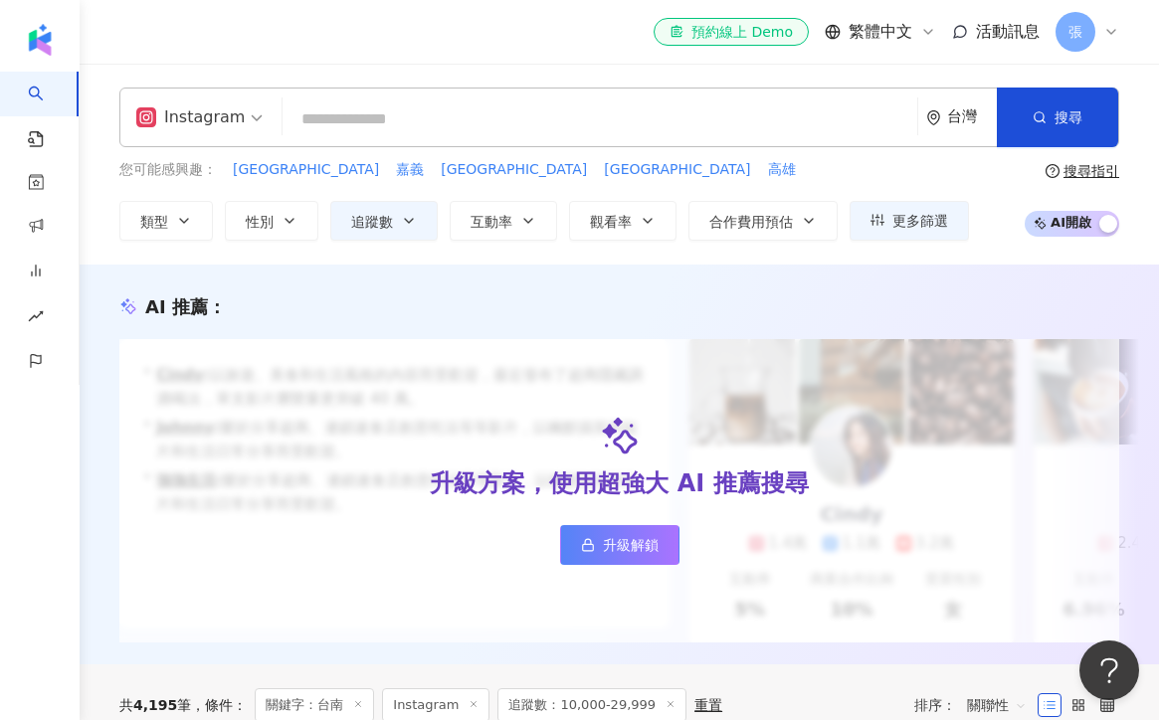
click at [409, 132] on input "search" at bounding box center [600, 120] width 619 height 38
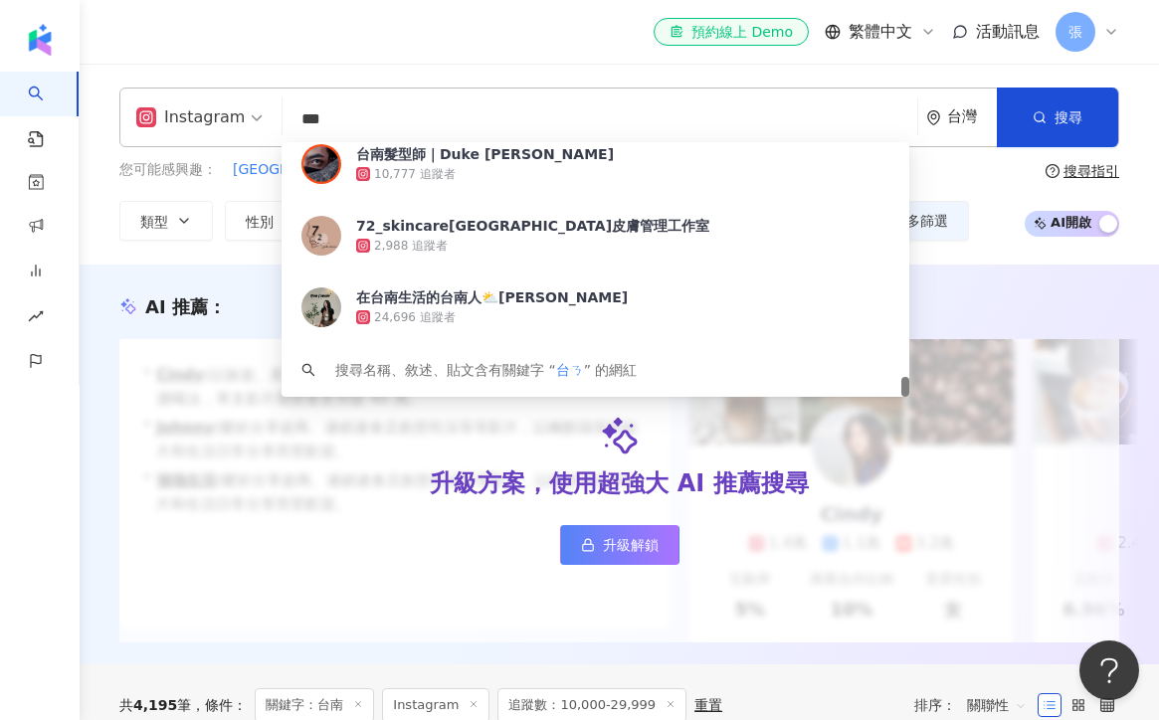
type input "**"
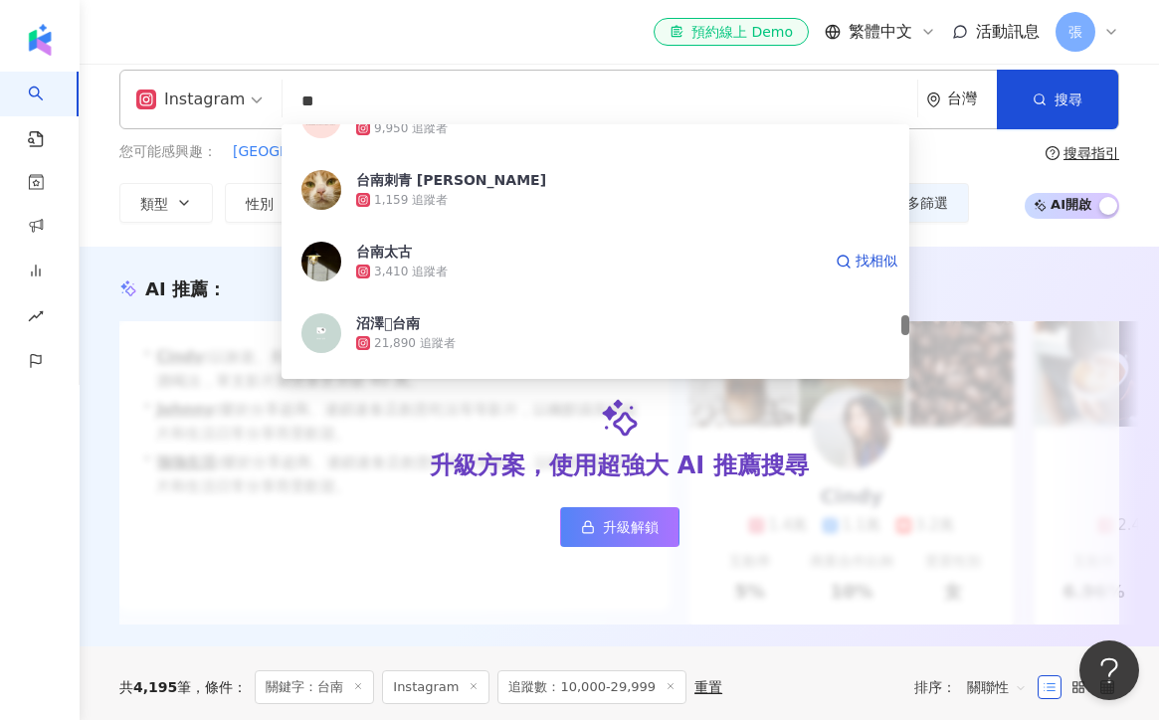
scroll to position [3336, 0]
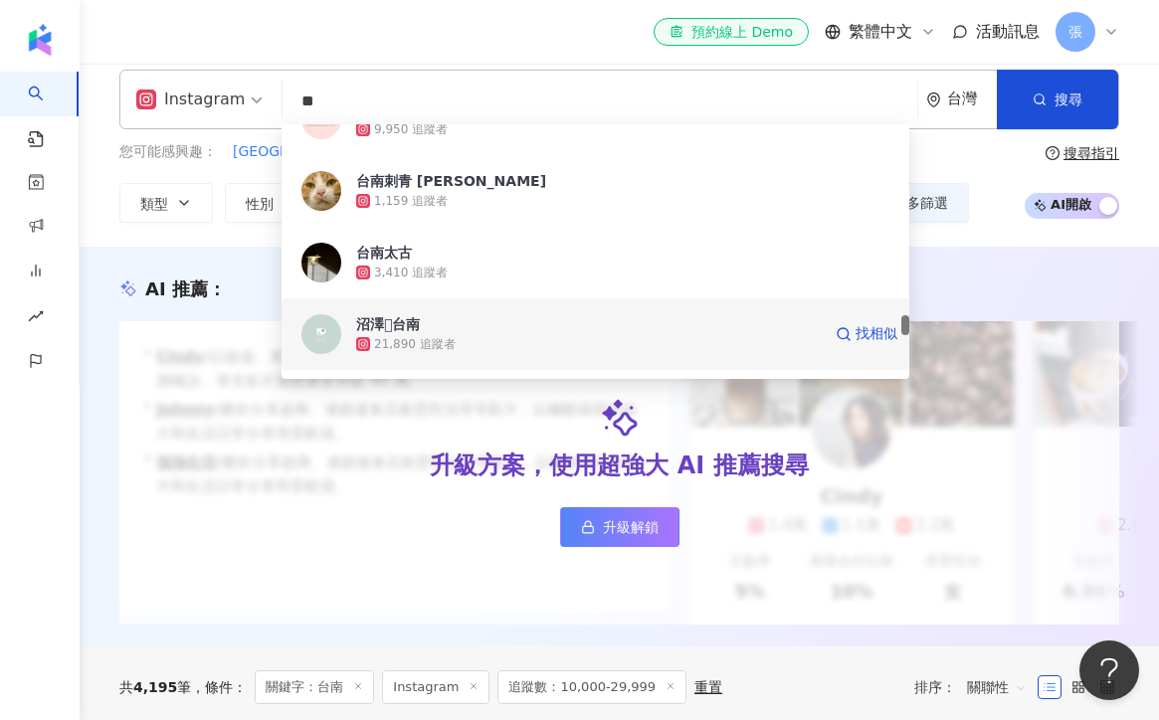
click at [566, 318] on span "沼澤𓎆台南" at bounding box center [588, 324] width 465 height 20
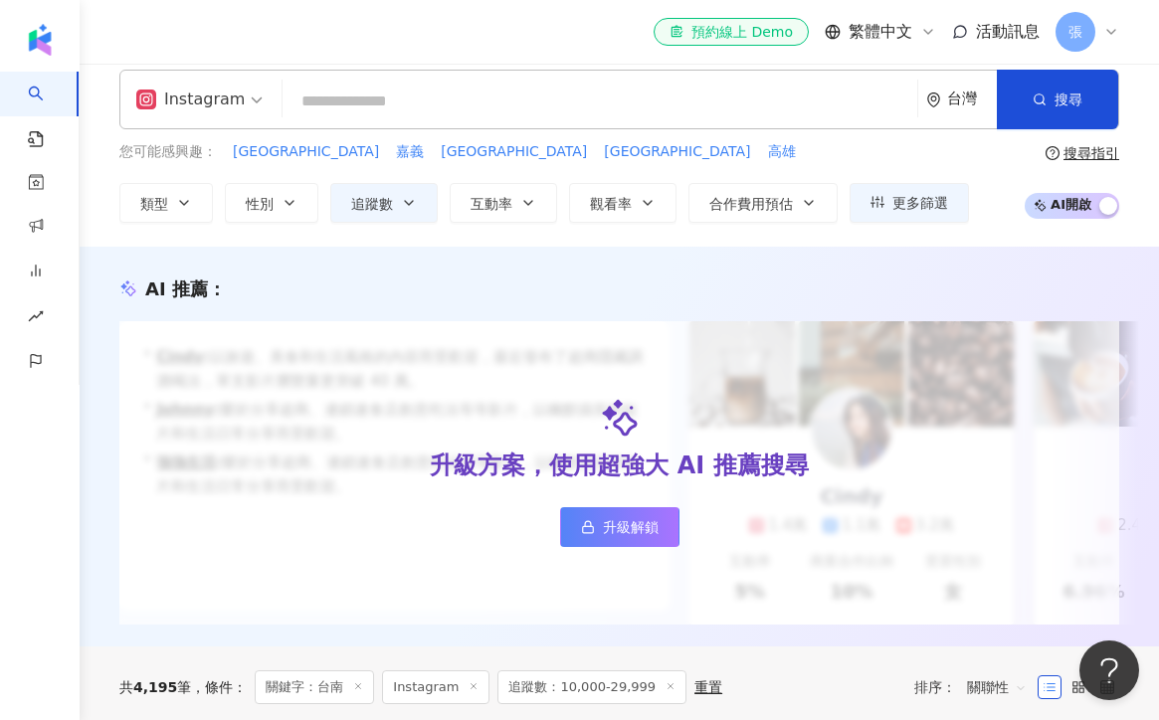
click at [379, 106] on input "search" at bounding box center [600, 102] width 619 height 38
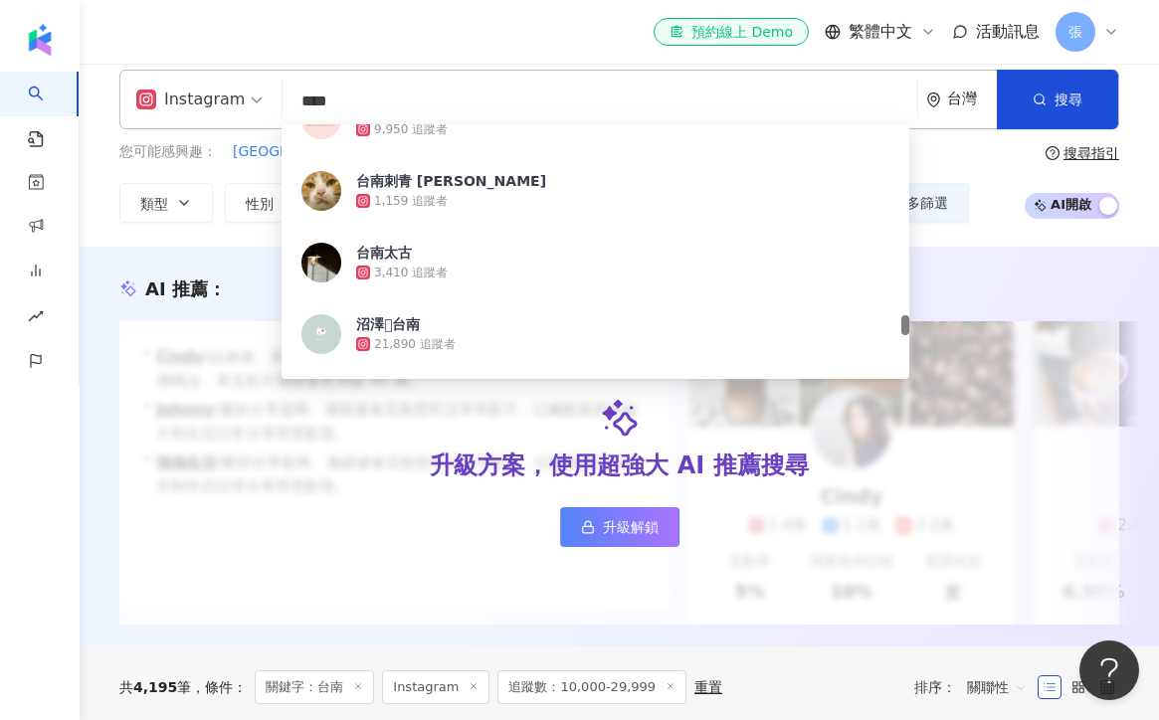
type input "**"
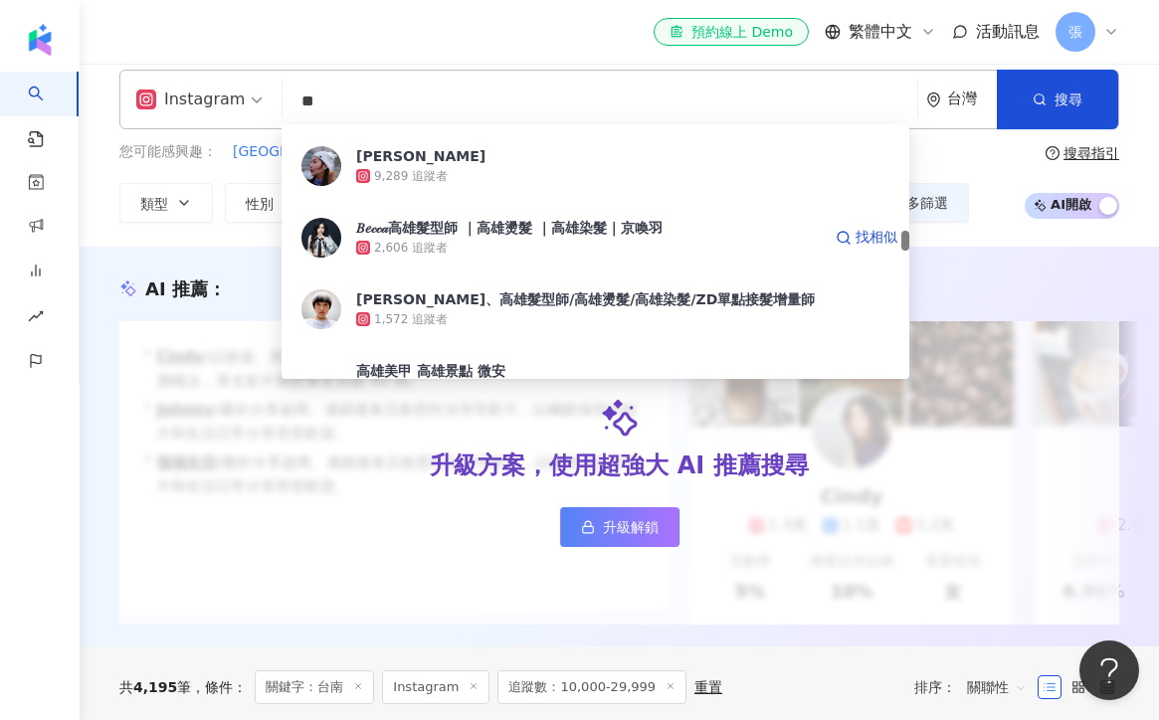
scroll to position [1351, 0]
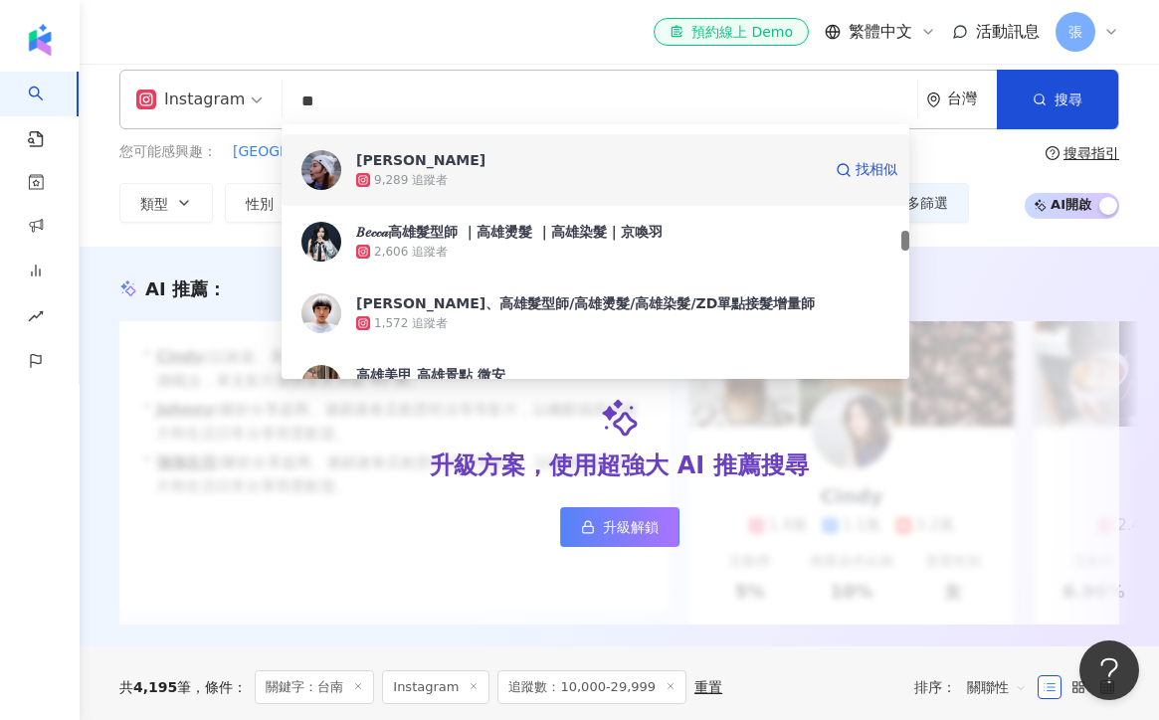
click at [478, 174] on div "9,289 追蹤者" at bounding box center [588, 180] width 465 height 20
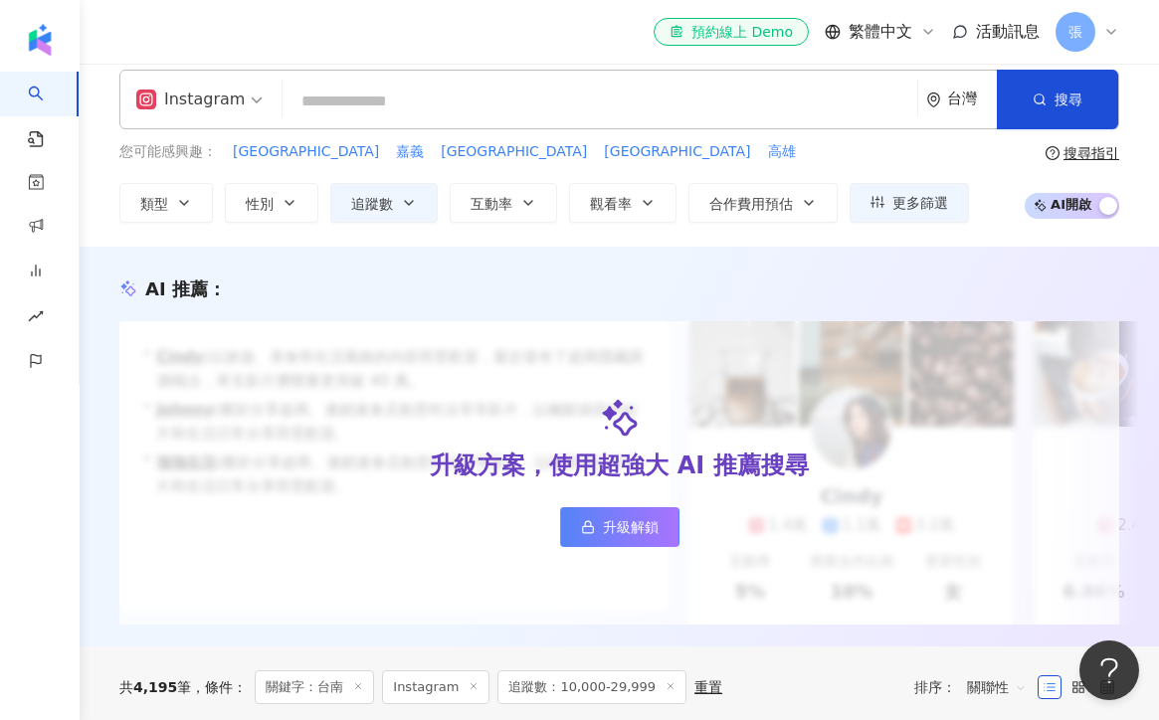
click at [407, 112] on input "search" at bounding box center [600, 102] width 619 height 38
type input "**"
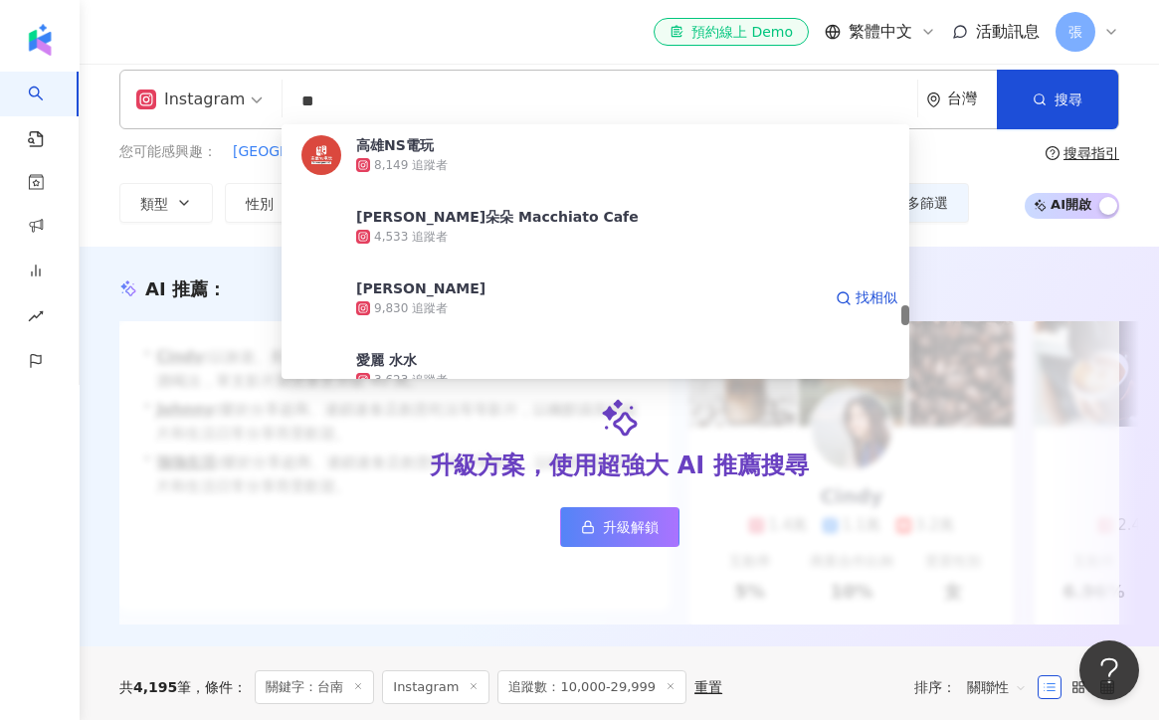
scroll to position [3152, 0]
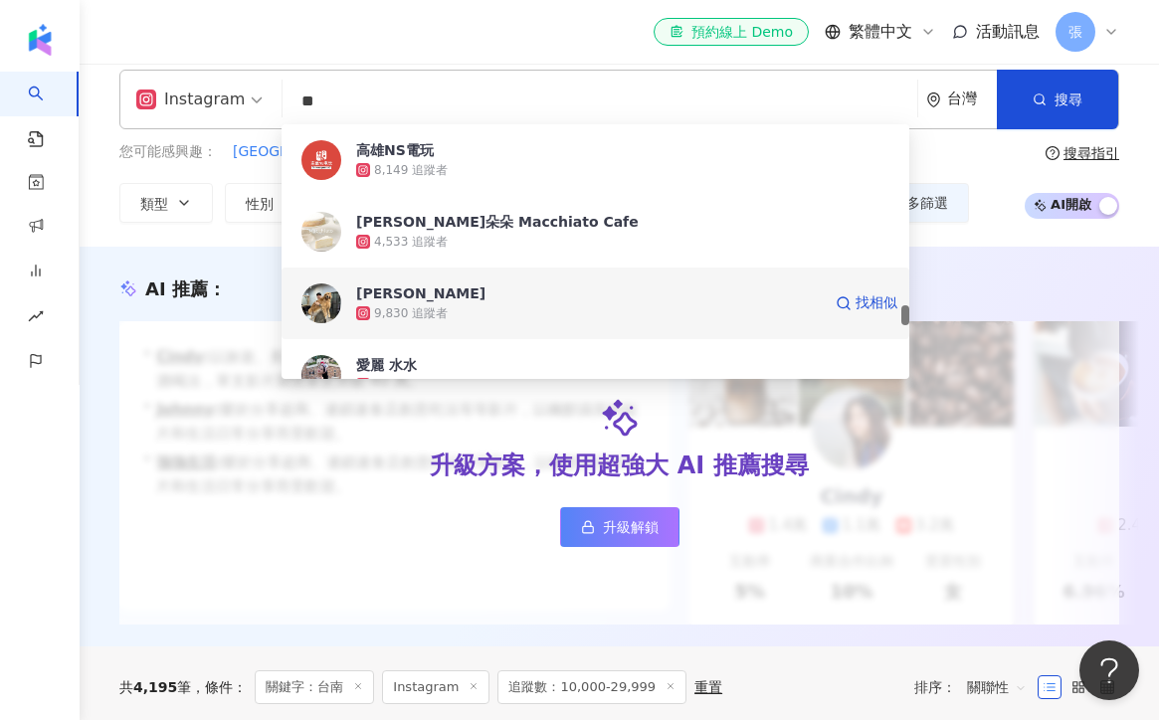
click at [485, 309] on div "9,830 追蹤者" at bounding box center [588, 313] width 465 height 20
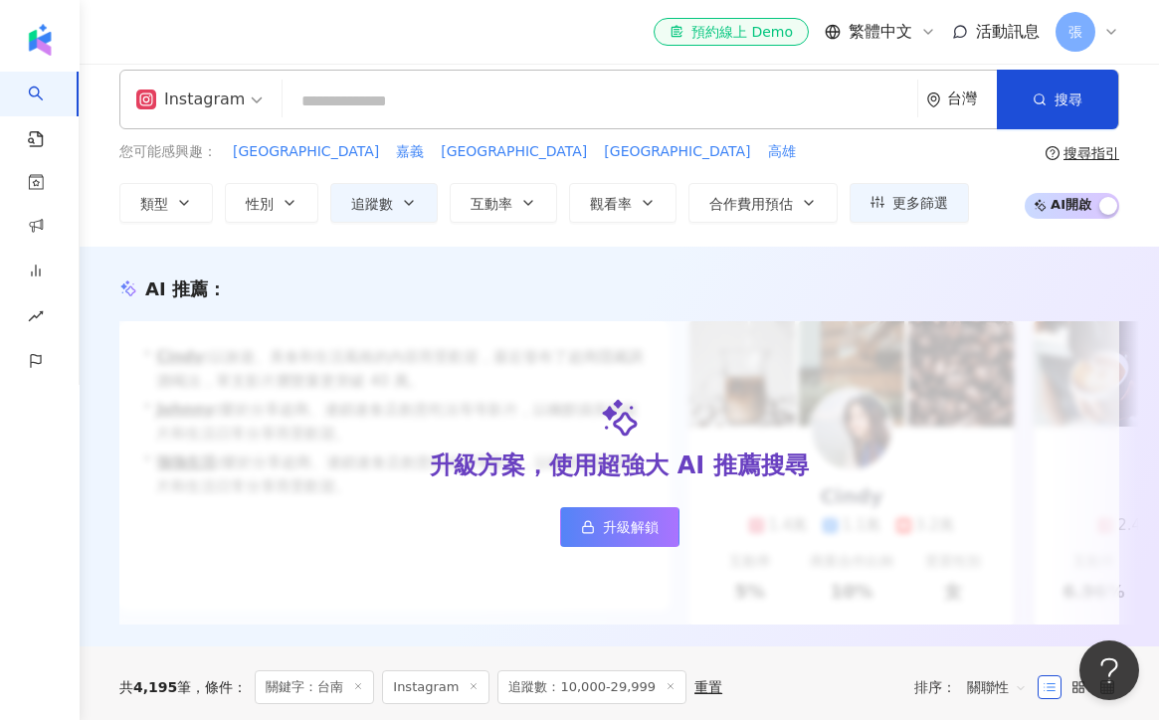
click at [342, 96] on input "search" at bounding box center [600, 102] width 619 height 38
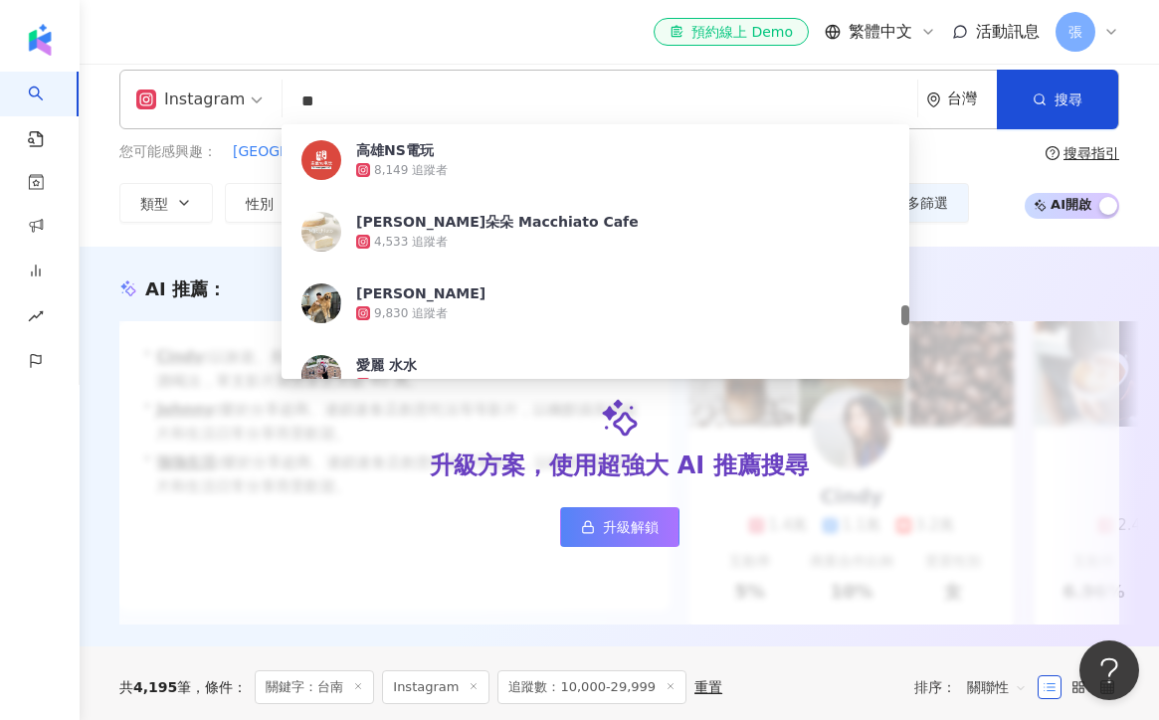
type input "*"
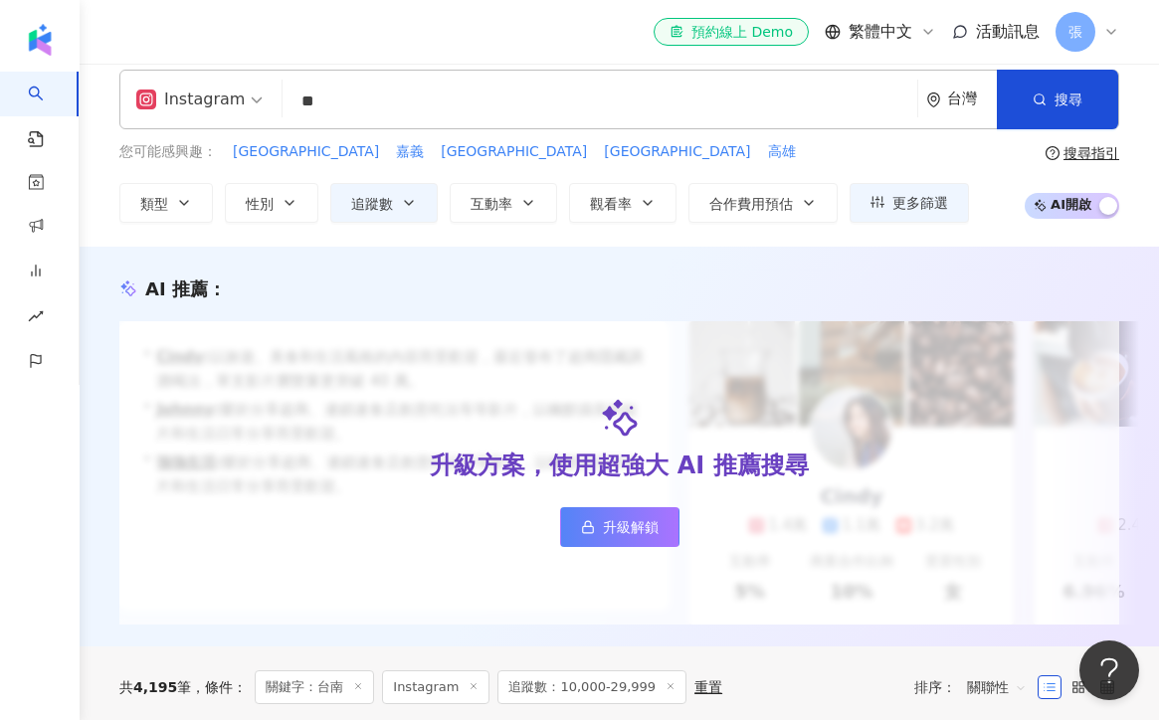
type input "**"
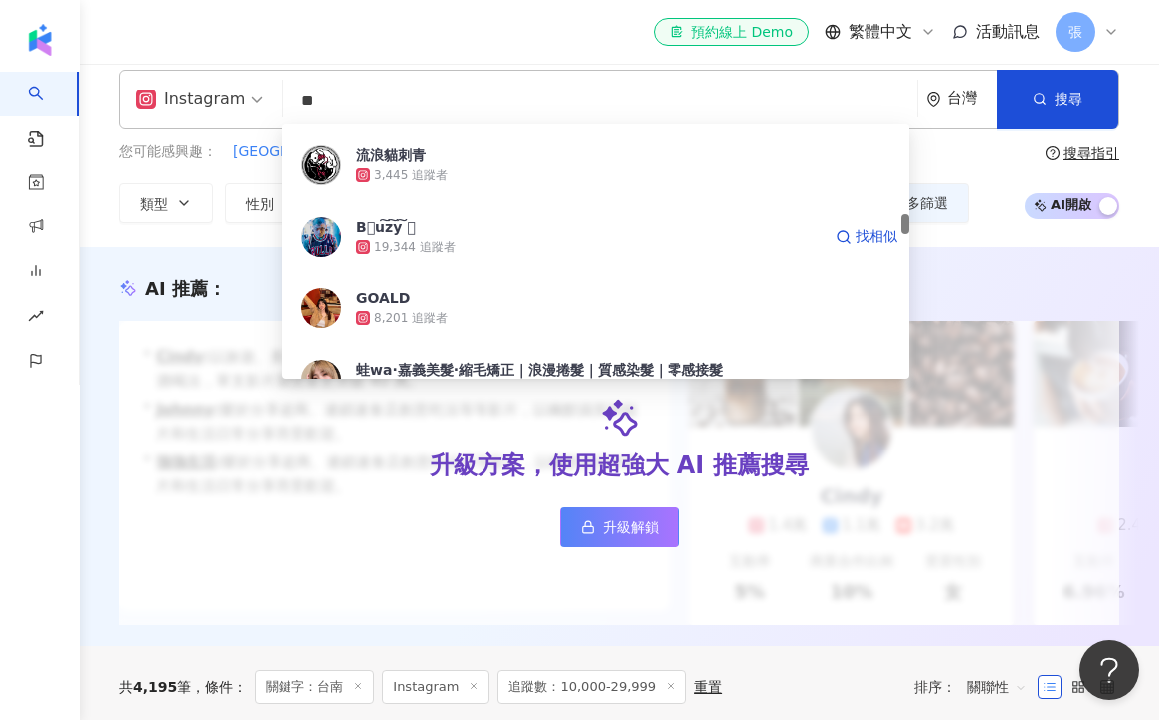
scroll to position [1579, 0]
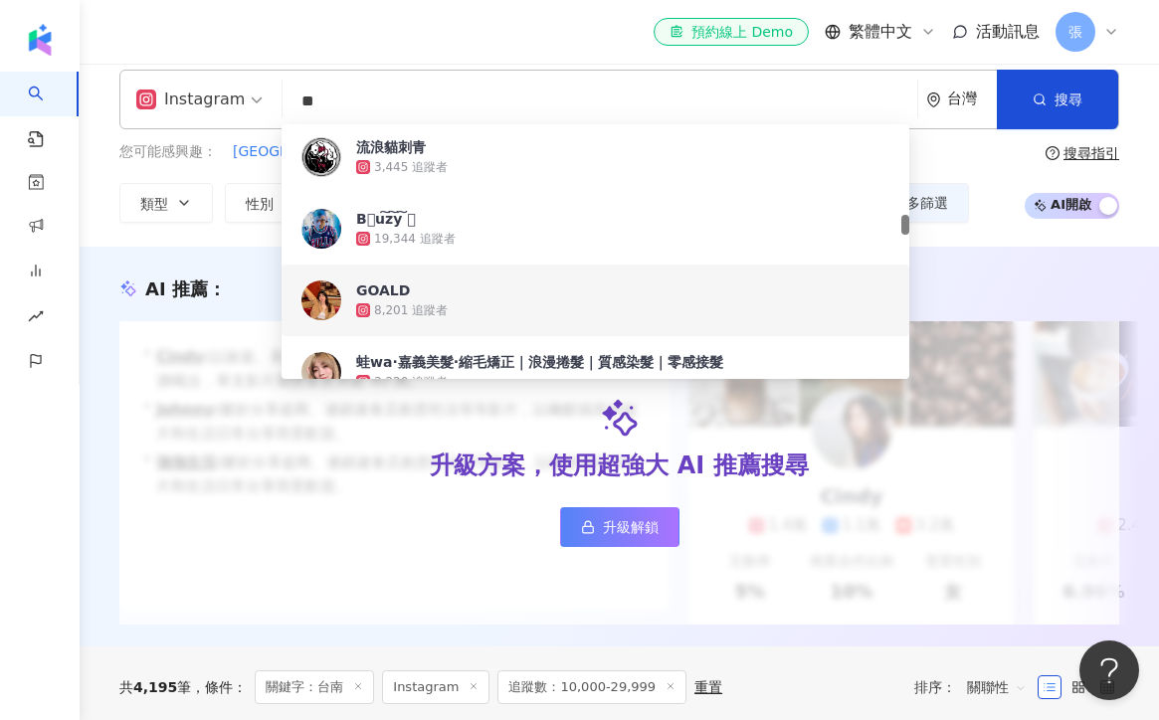
click at [470, 311] on div "8,201 追蹤者" at bounding box center [622, 311] width 533 height 20
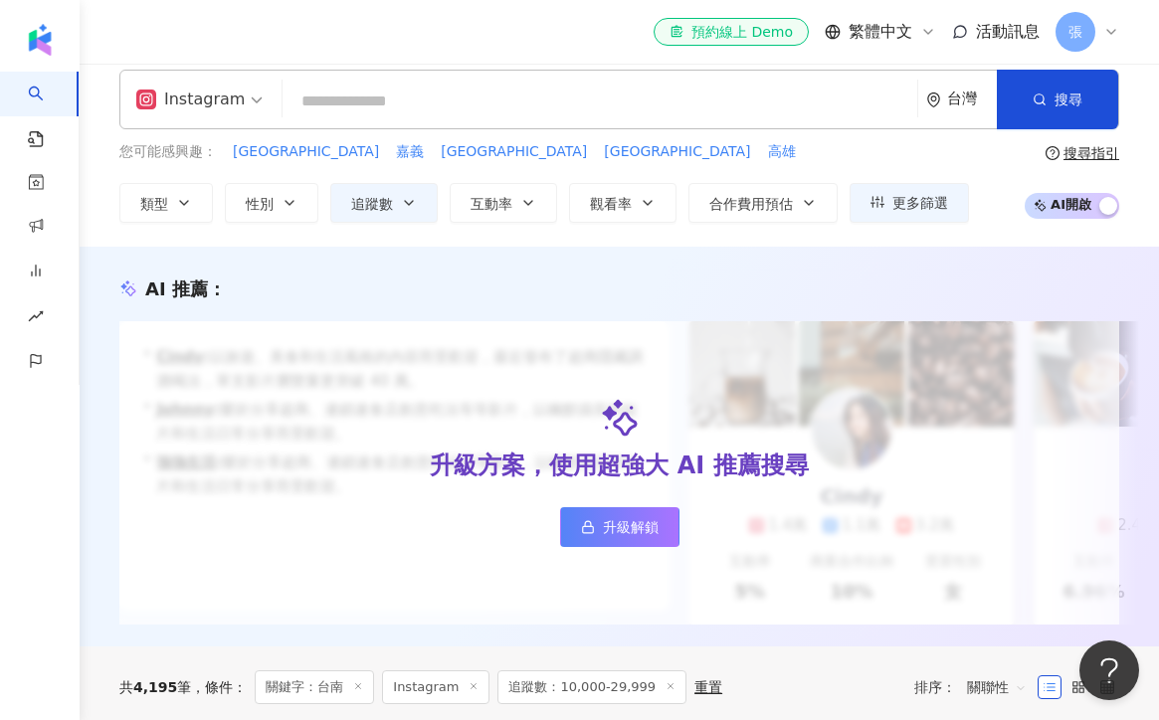
click at [466, 105] on input "search" at bounding box center [600, 102] width 619 height 38
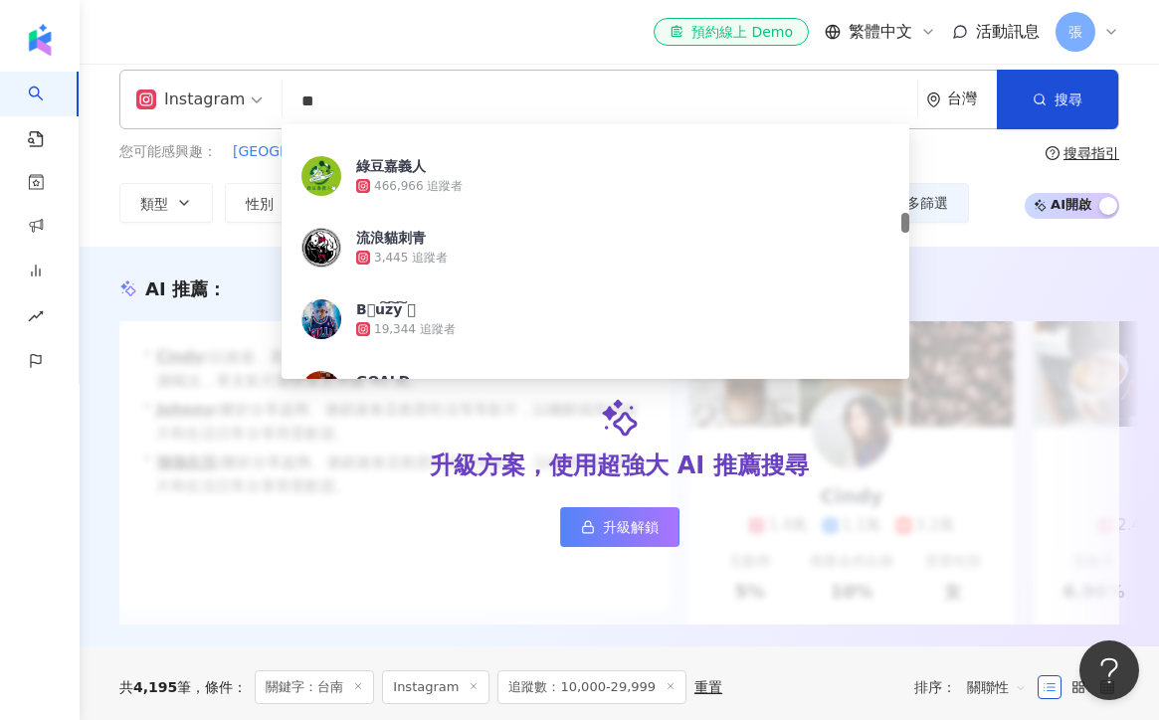
type input "**"
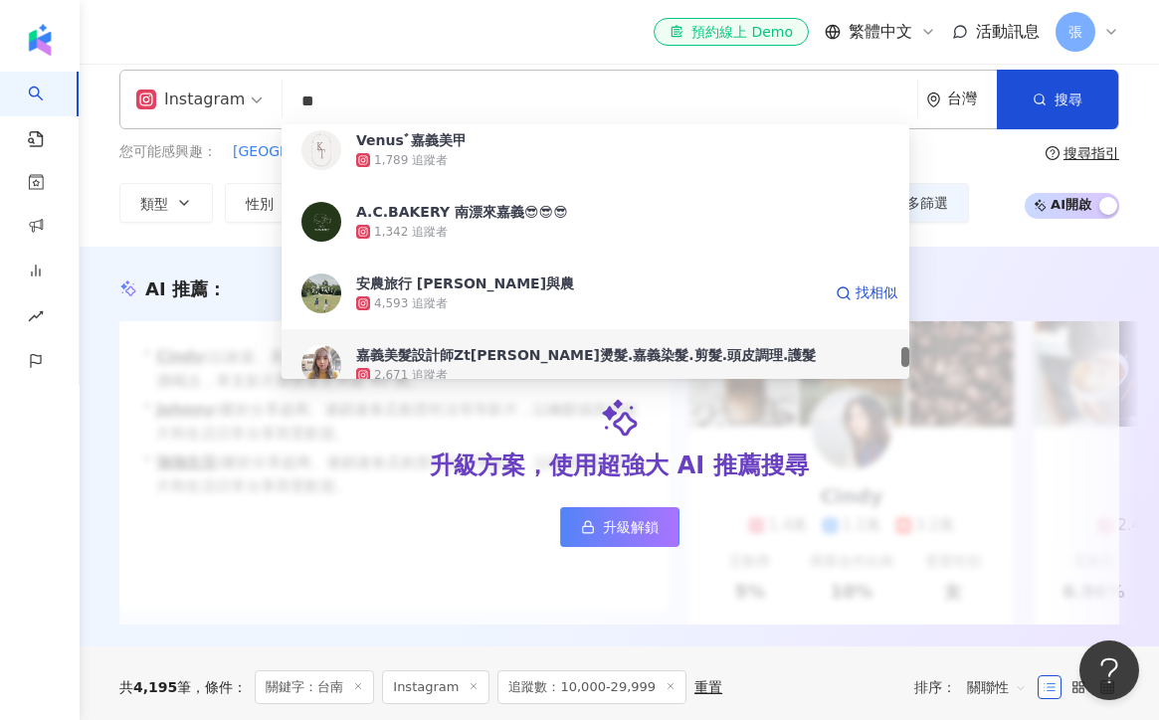
scroll to position [3877, 0]
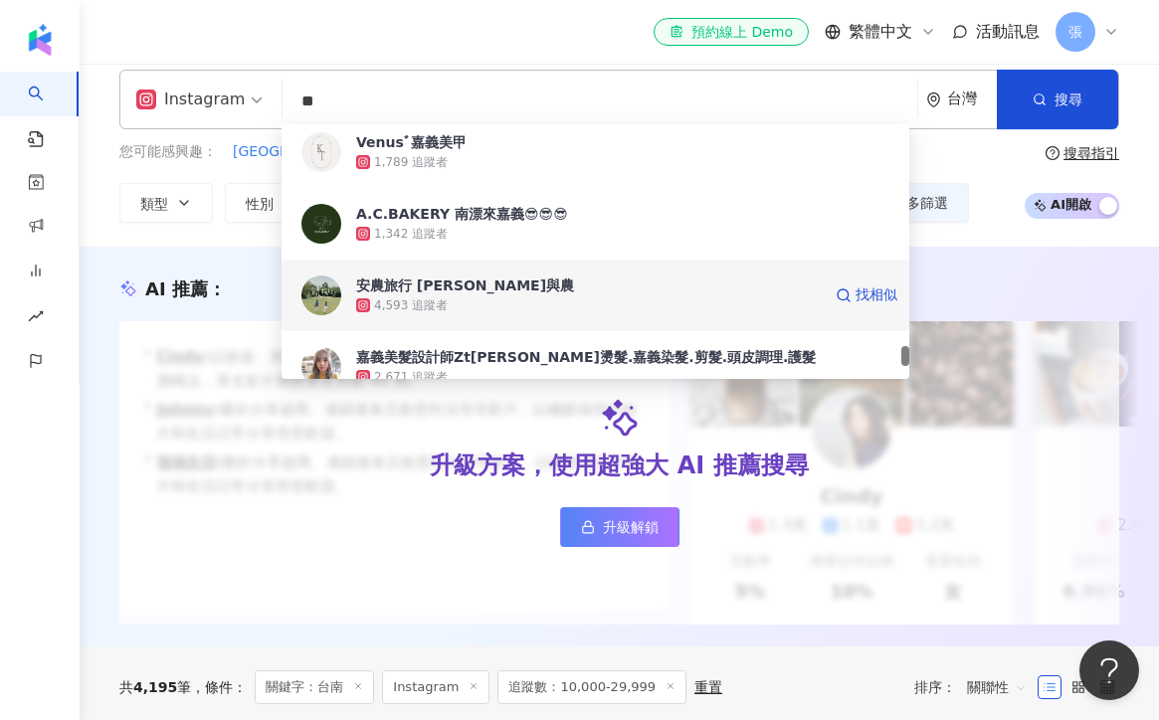
click at [560, 296] on div "4,593 追蹤者" at bounding box center [588, 306] width 465 height 20
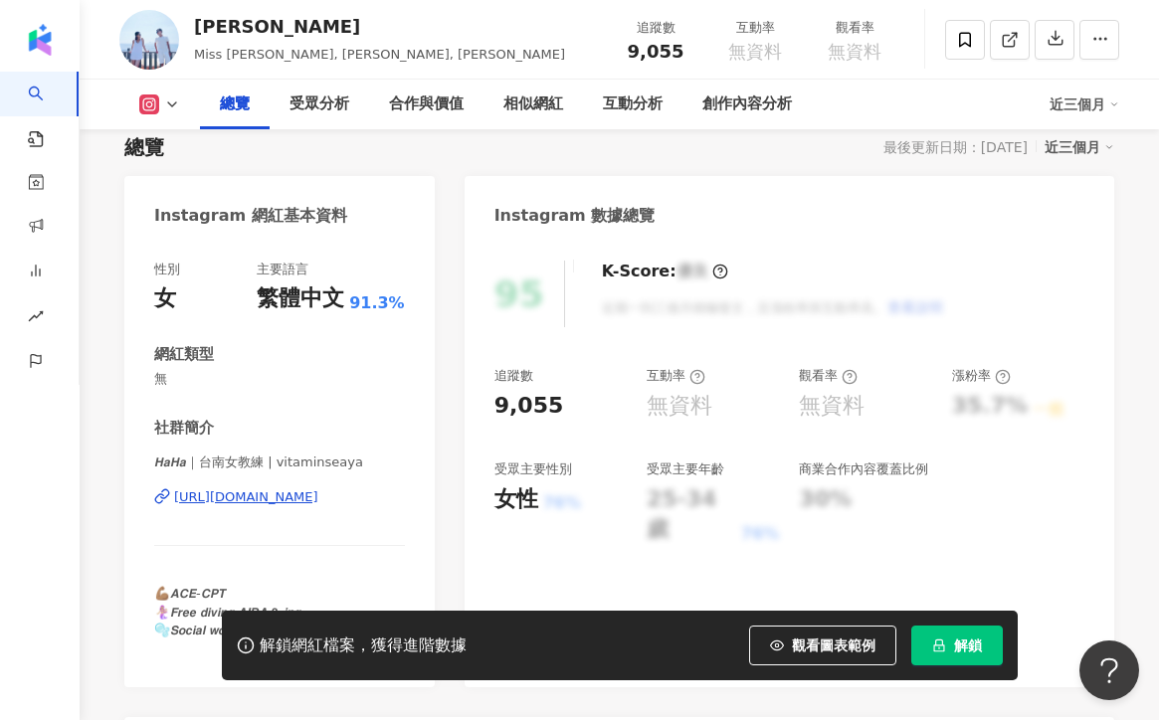
scroll to position [179, 0]
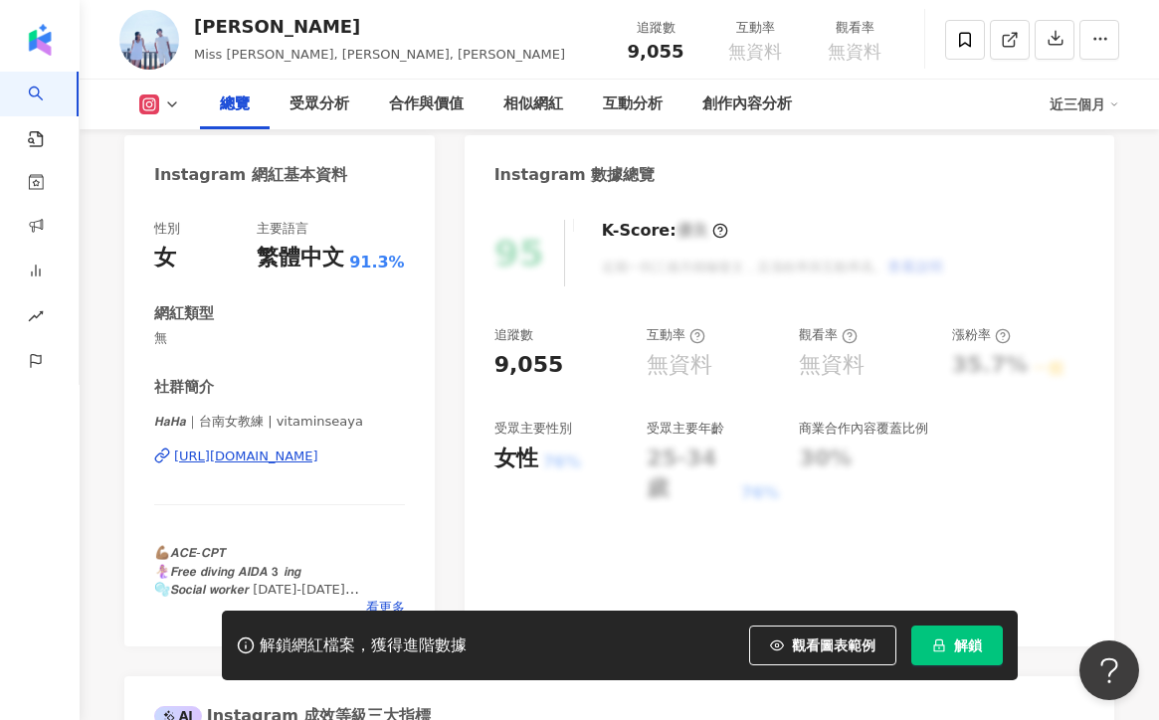
click at [302, 456] on div "https://www.instagram.com/vitaminseaya/" at bounding box center [246, 457] width 144 height 18
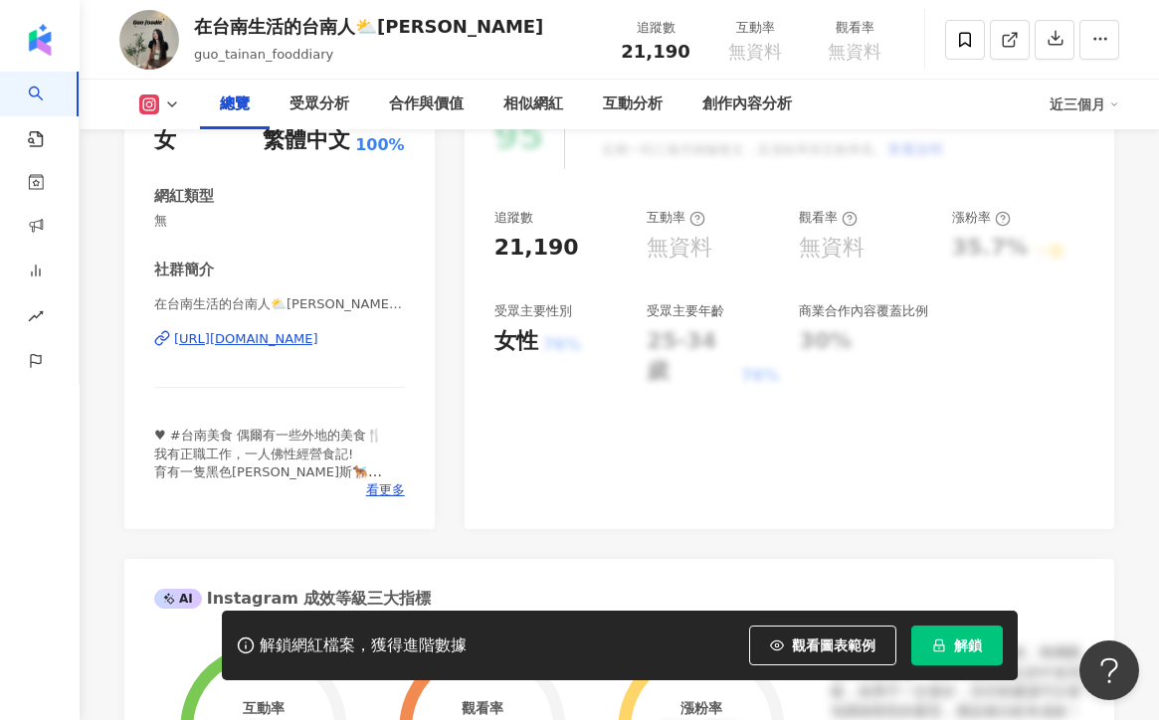
scroll to position [178, 0]
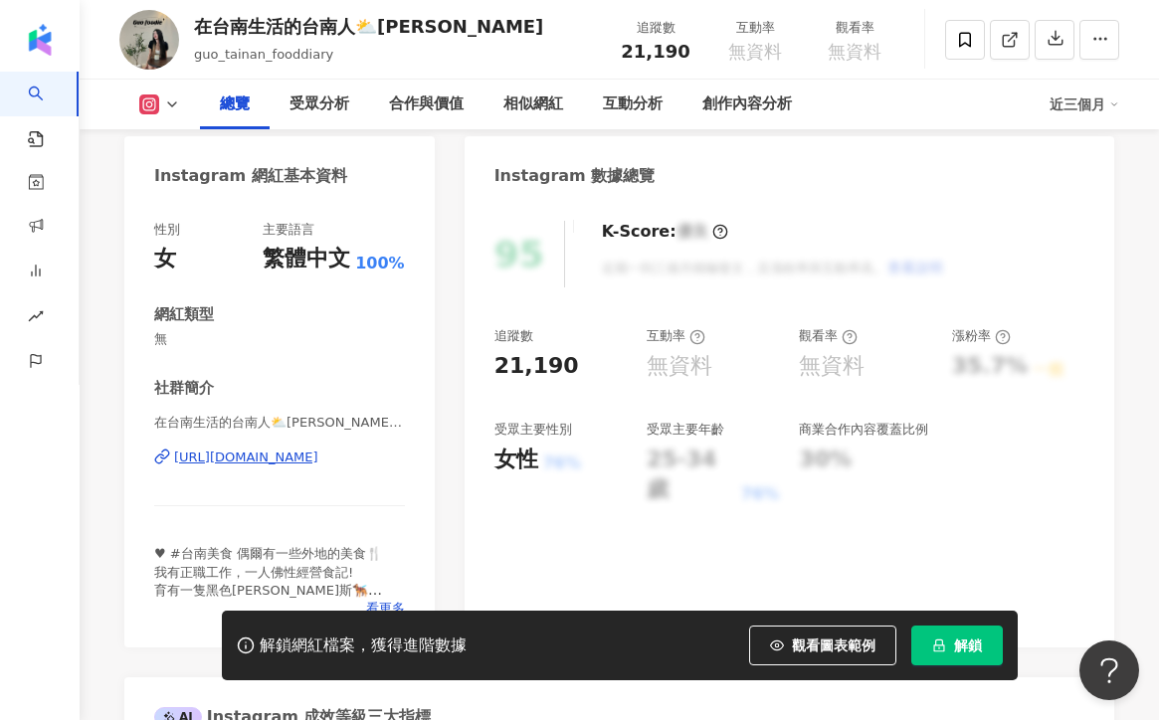
click at [317, 454] on div "https://www.instagram.com/guo_foodie_/" at bounding box center [246, 458] width 144 height 18
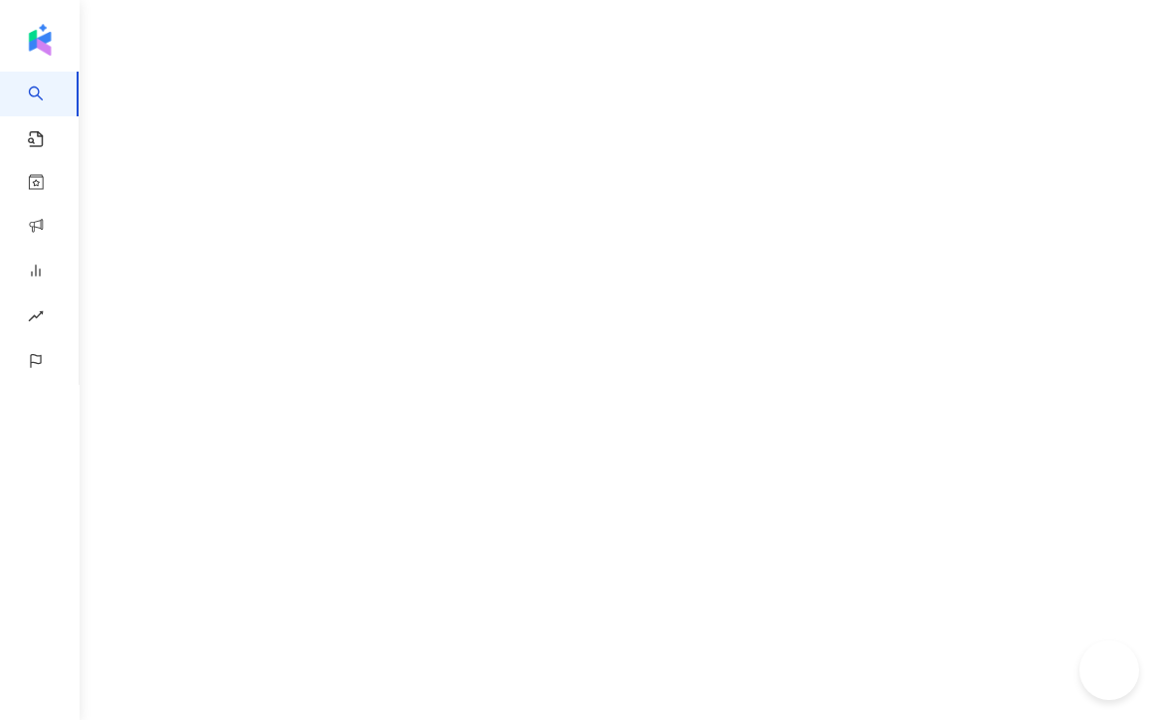
scroll to position [52, 0]
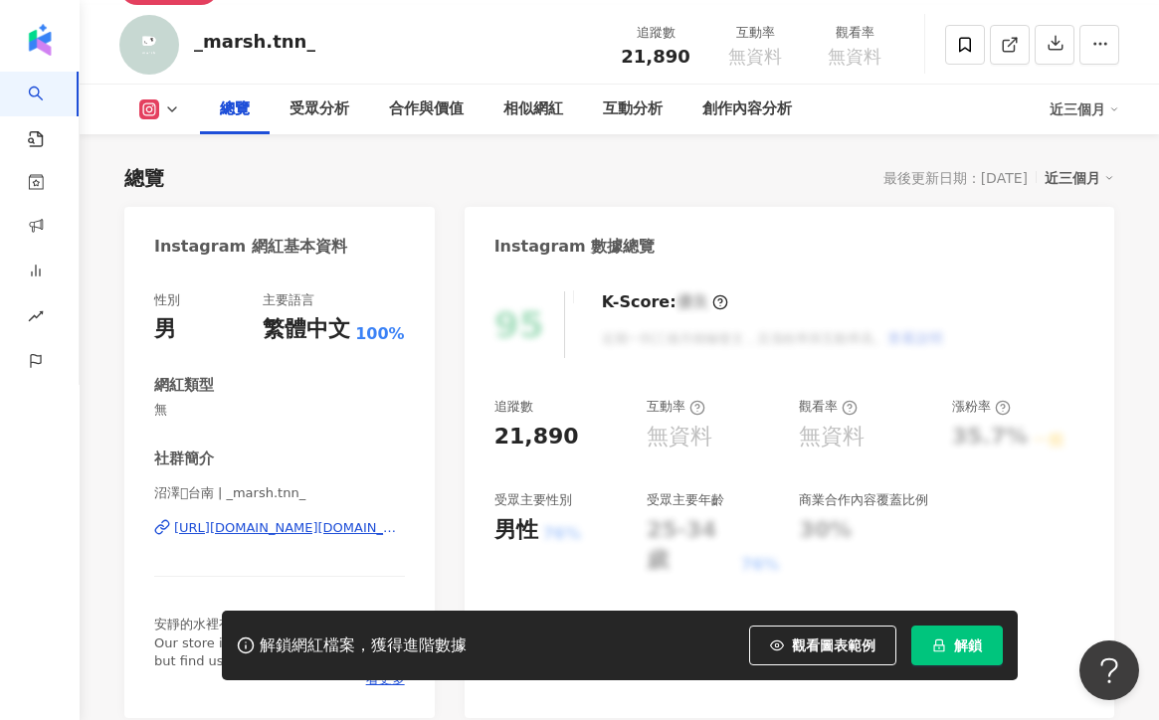
scroll to position [157, 0]
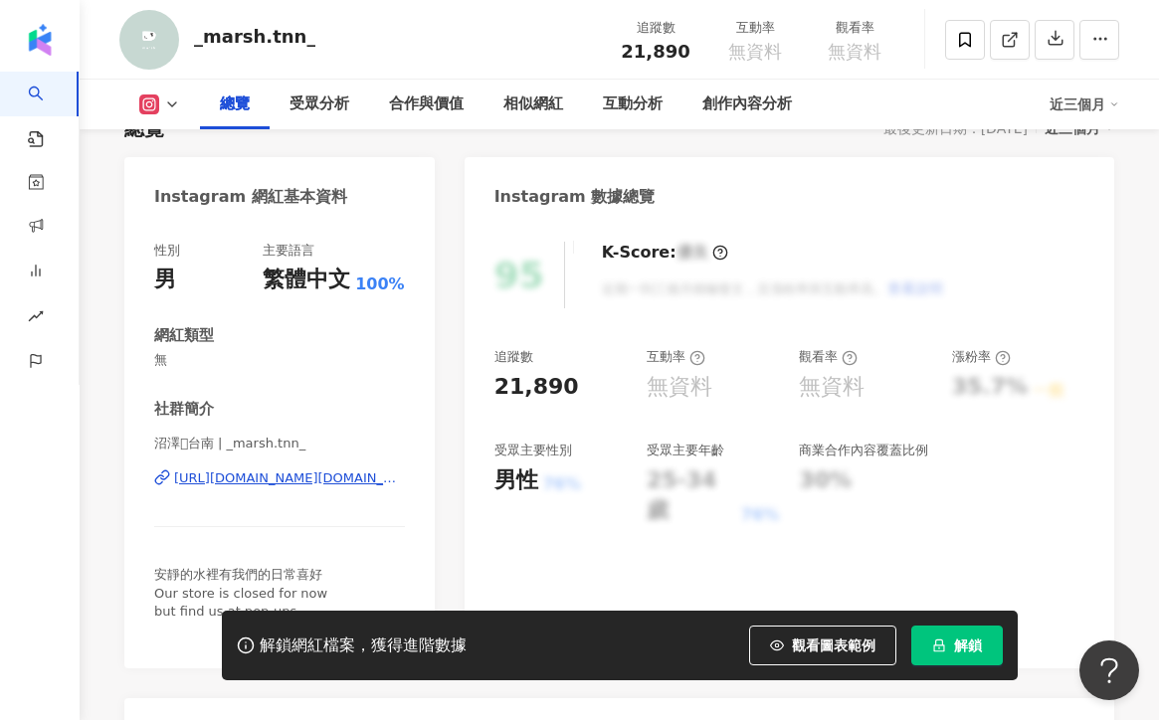
click at [321, 482] on div "https://www.instagram.com/_marsh.tnn_/" at bounding box center [289, 479] width 231 height 18
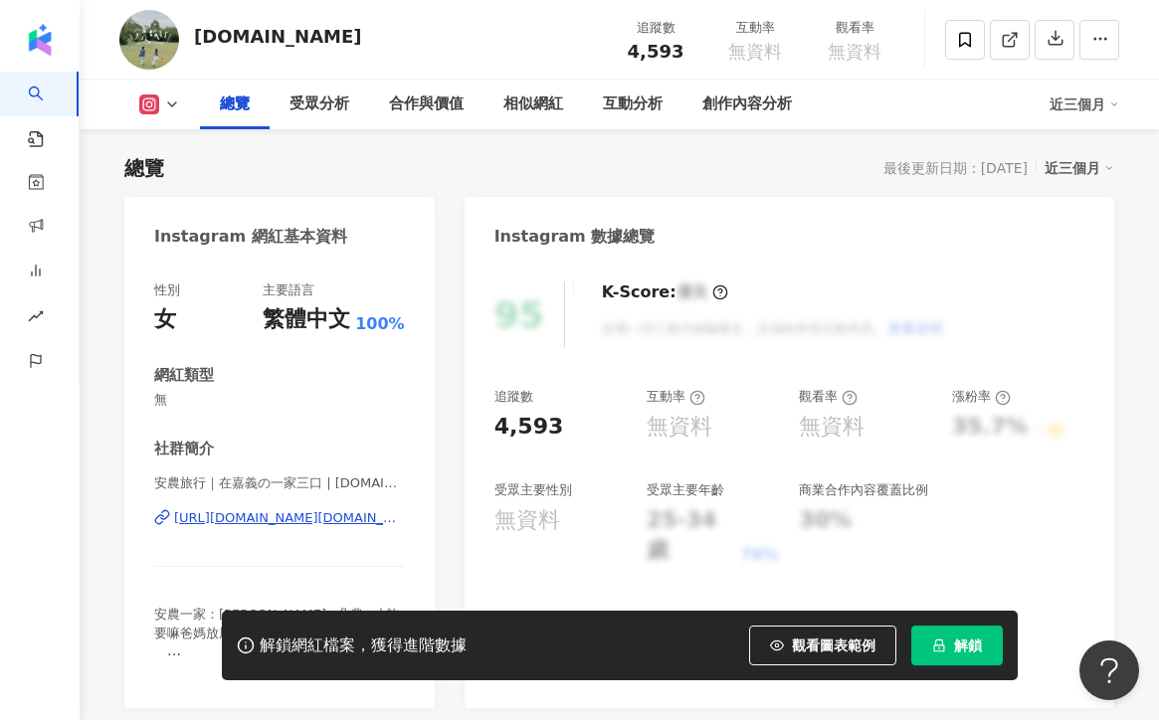
scroll to position [223, 0]
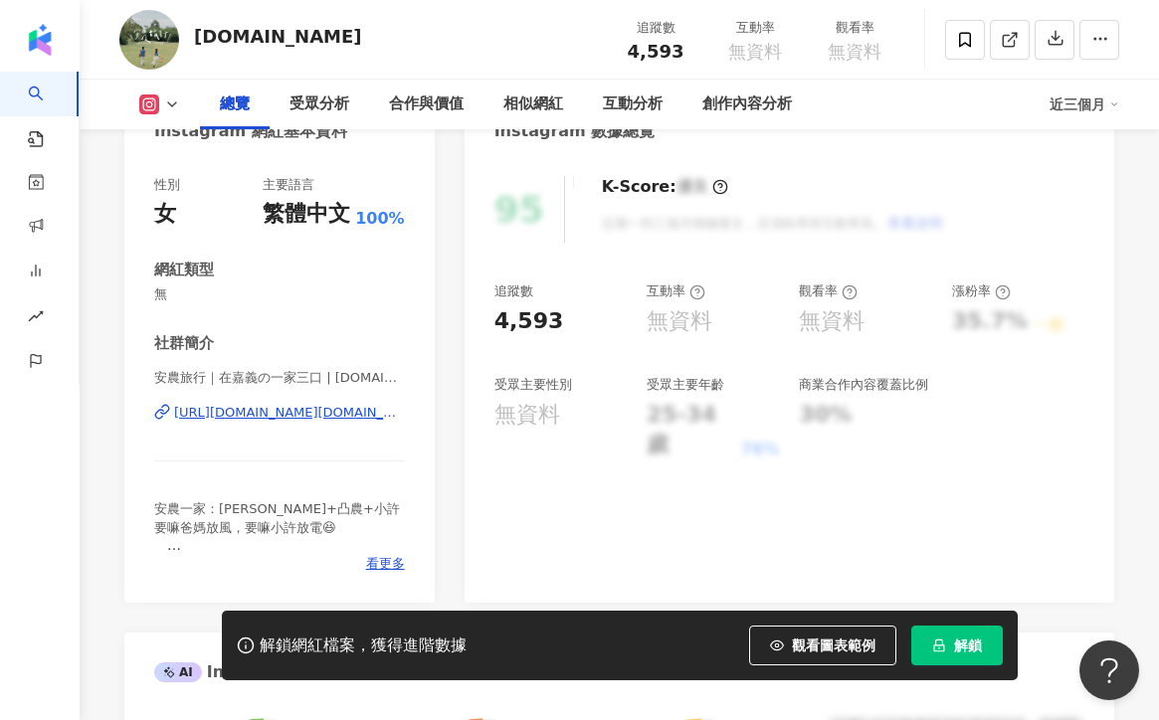
click at [323, 412] on div "[URL][DOMAIN_NAME][DOMAIN_NAME]" at bounding box center [289, 413] width 231 height 18
